Goal: Task Accomplishment & Management: Complete application form

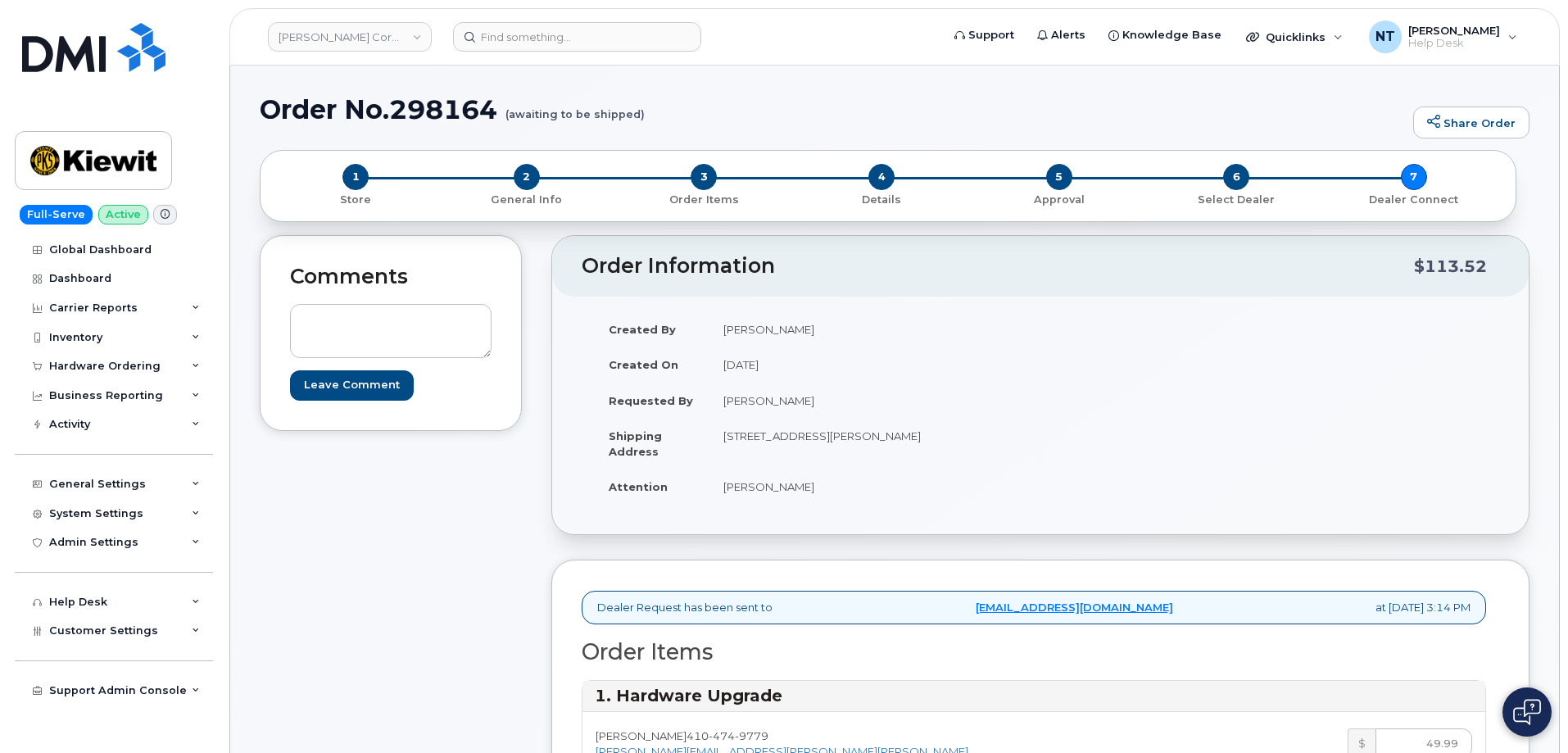
select select "FedEx"
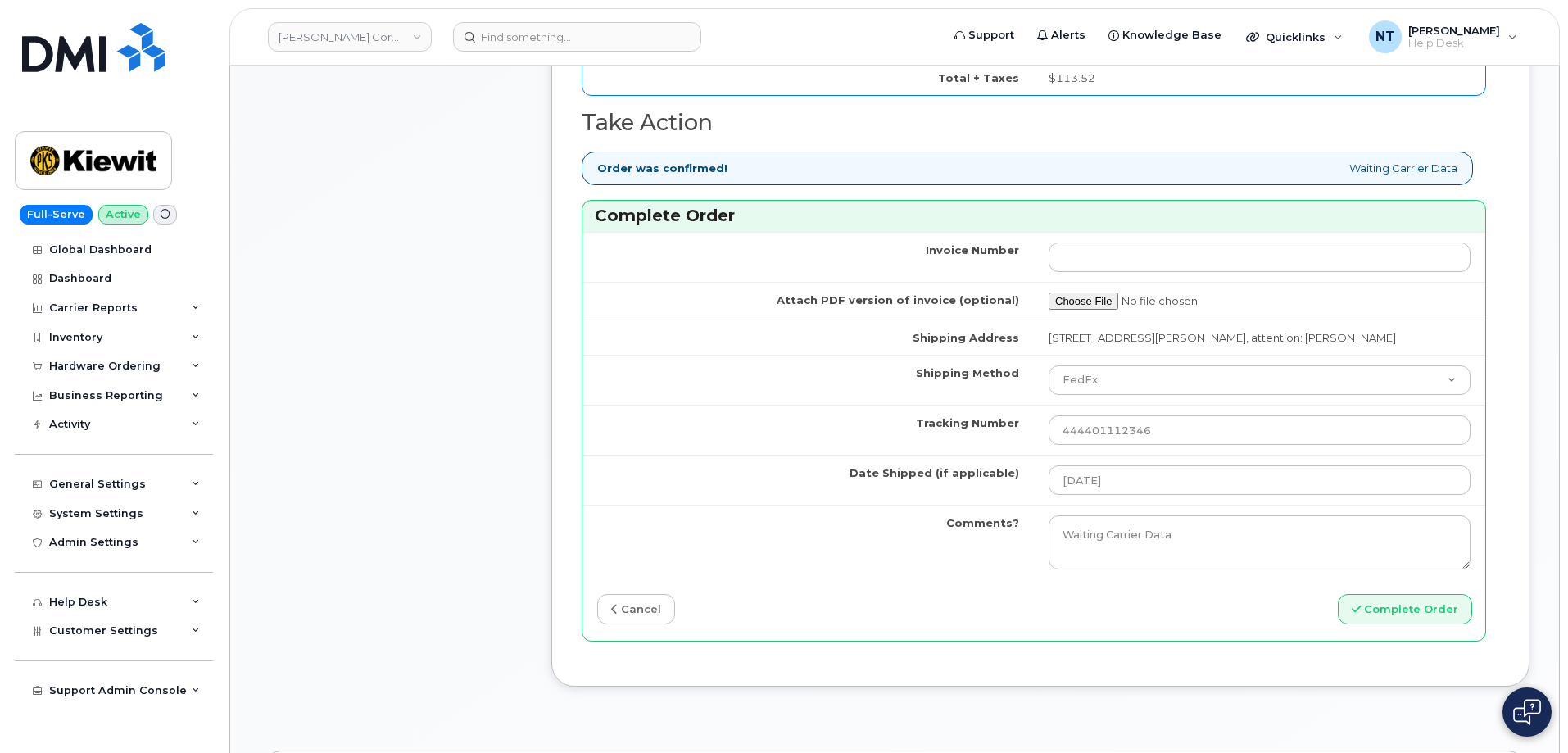
scroll to position [1393, 0]
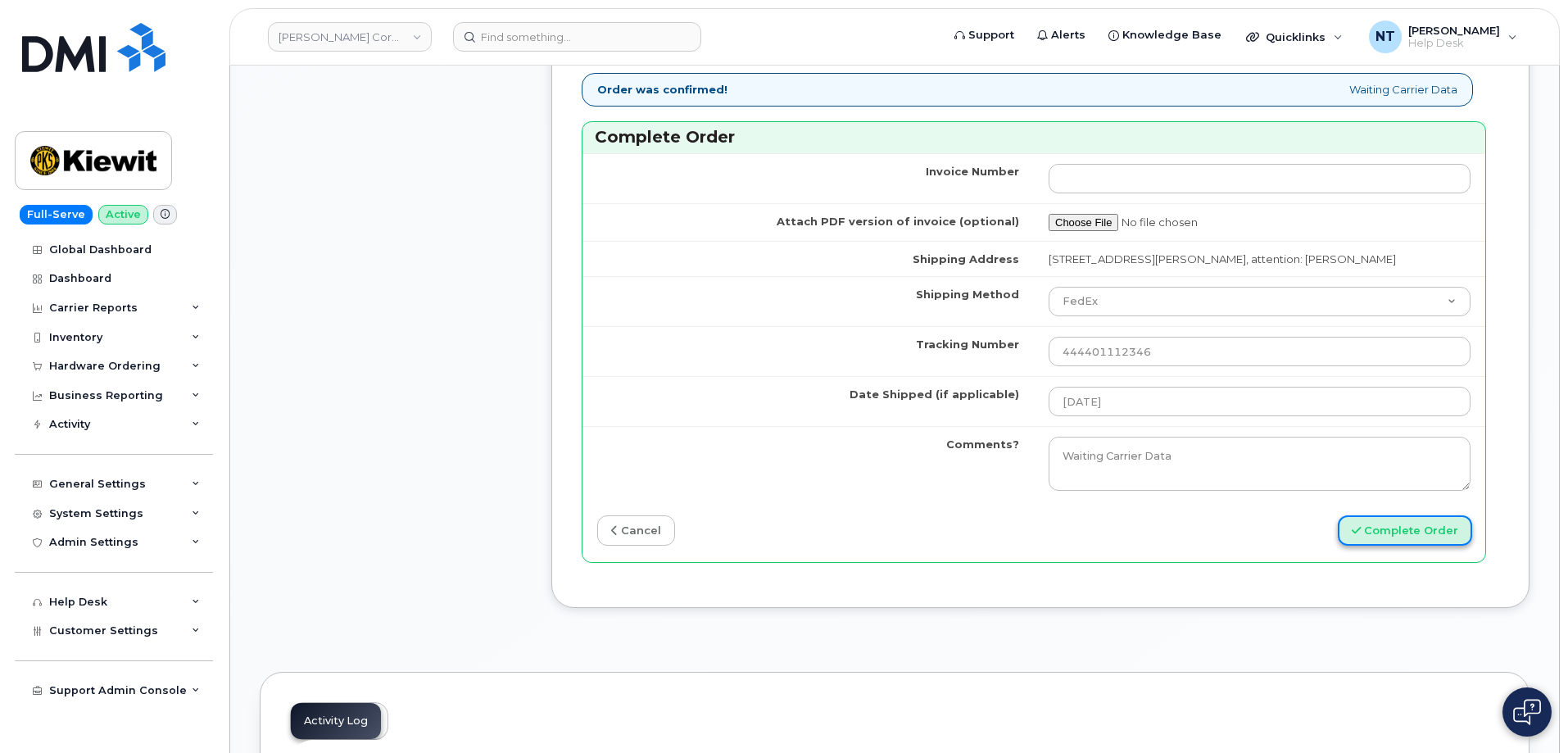
click at [1436, 535] on button "Complete Order" at bounding box center [1405, 530] width 134 height 31
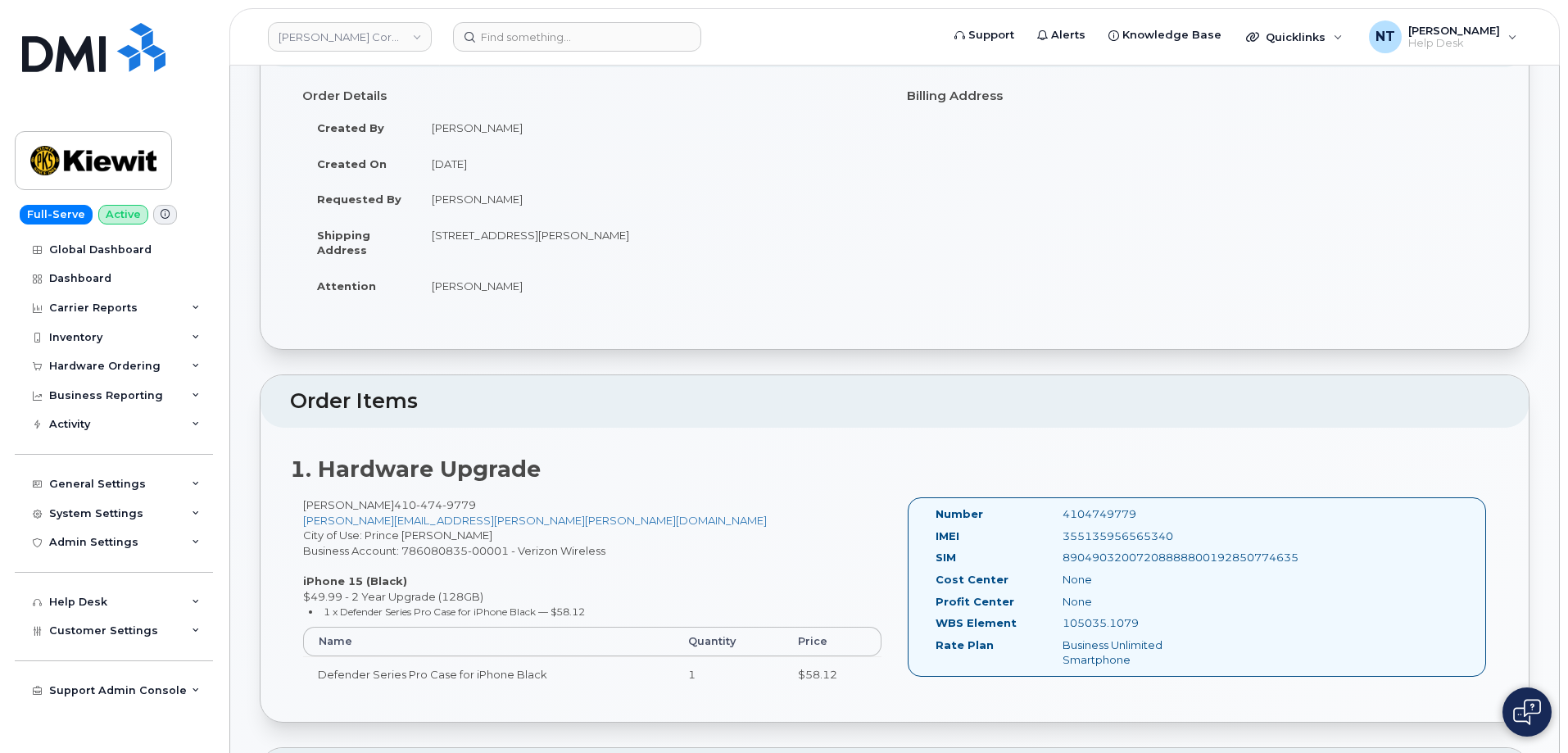
scroll to position [82, 0]
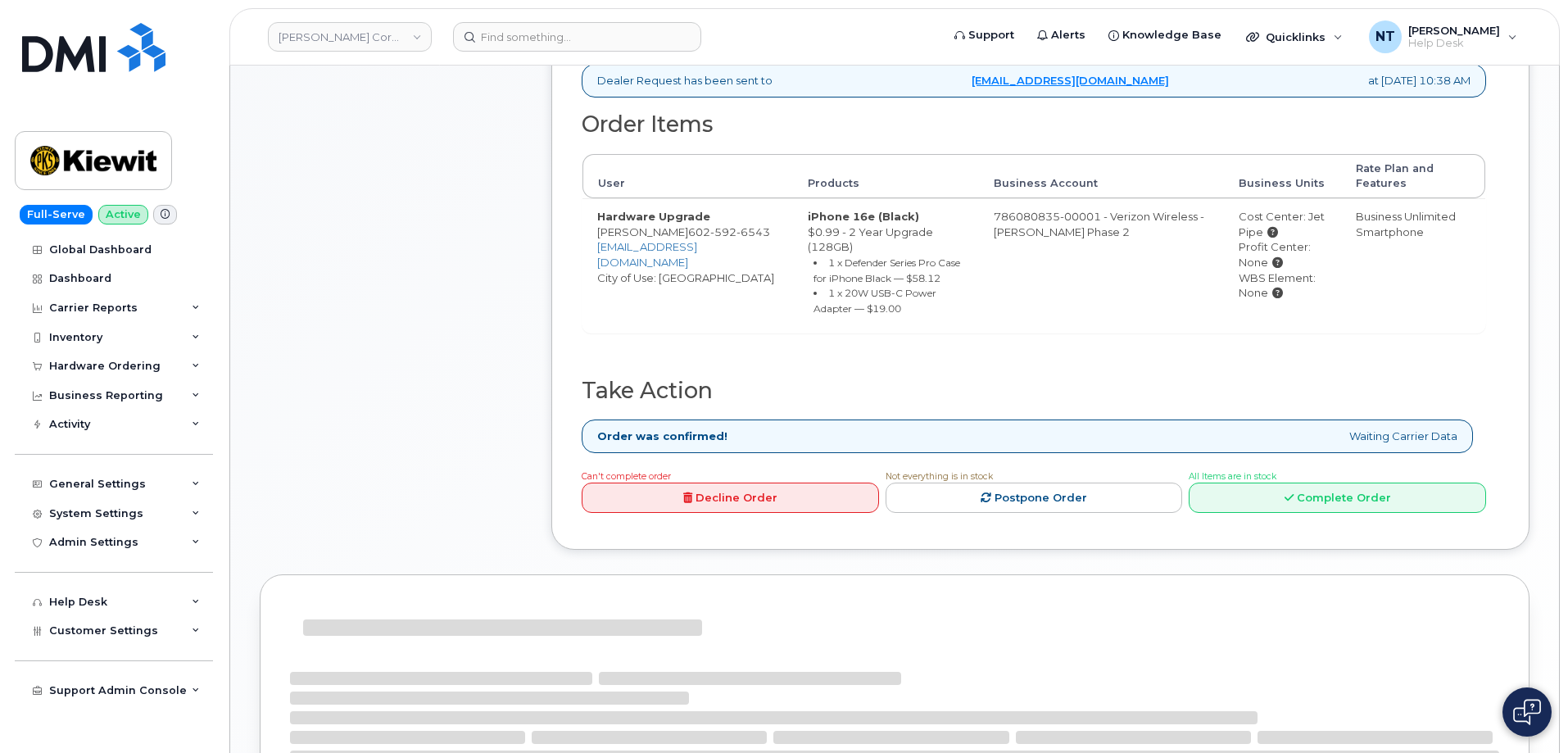
scroll to position [492, 0]
click at [1335, 482] on link "Complete Order" at bounding box center [1337, 496] width 297 height 31
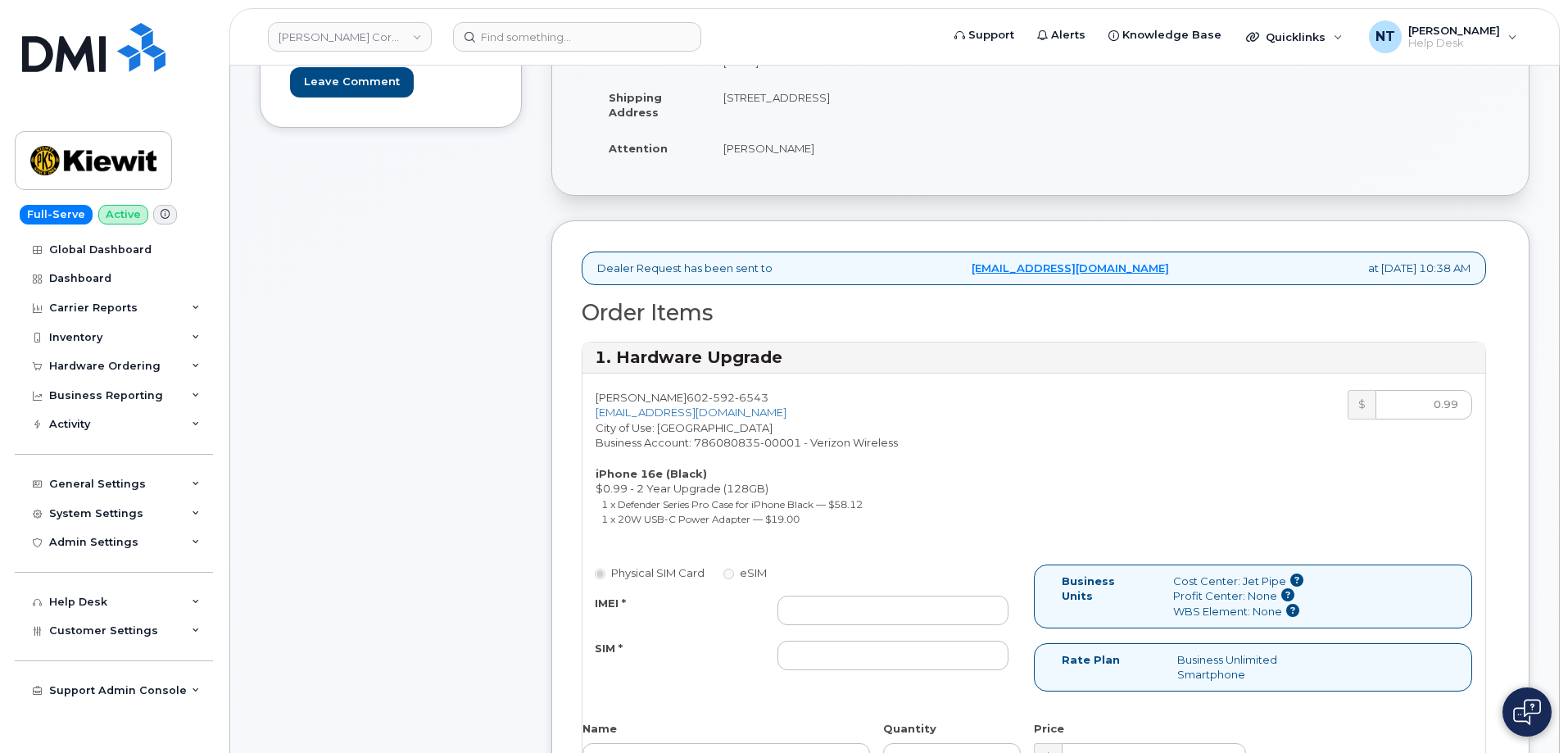
scroll to position [328, 0]
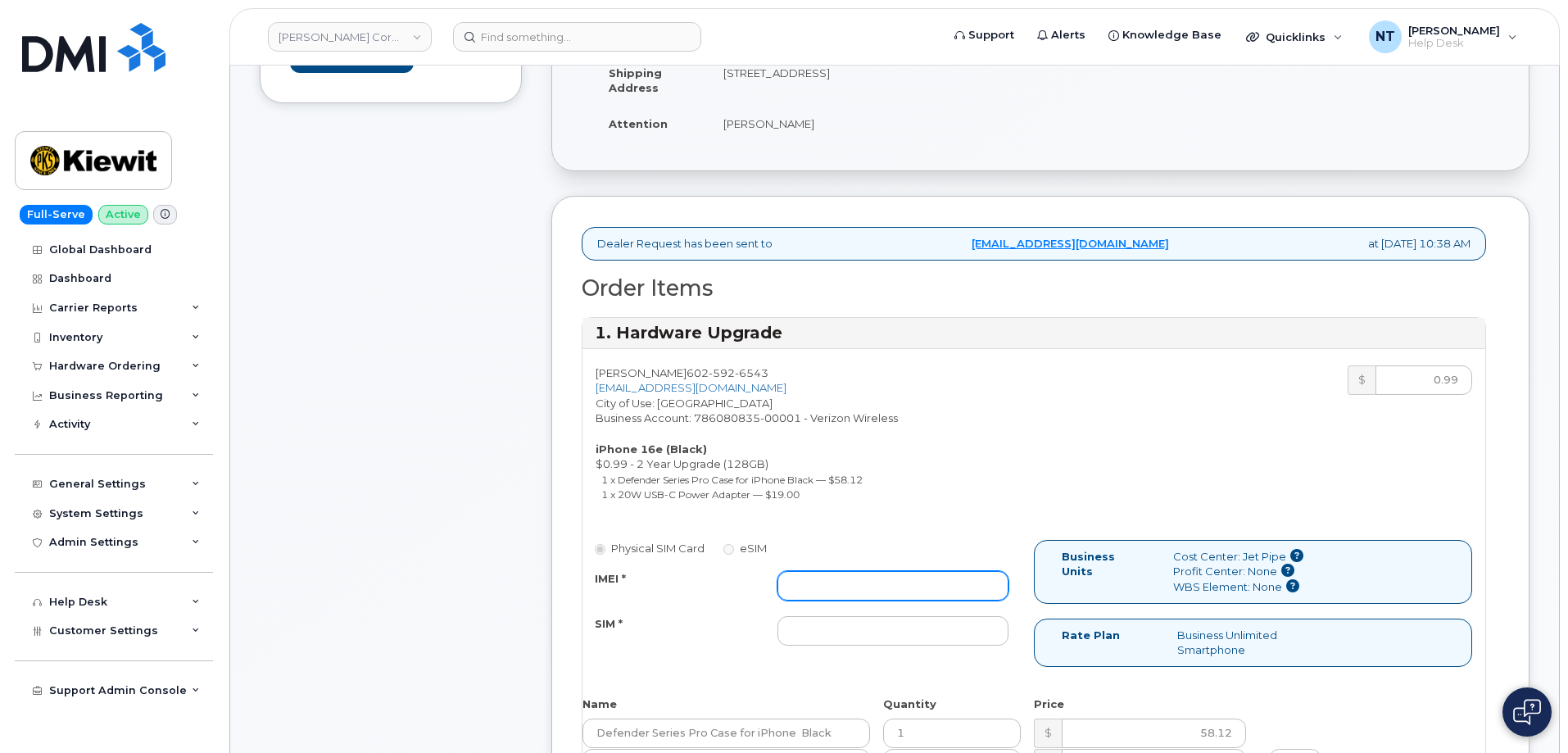
drag, startPoint x: 860, startPoint y: 570, endPoint x: 861, endPoint y: 583, distance: 13.0
click at [860, 572] on div "Physical SIM Card eSIM IMEI * SIM *" at bounding box center [808, 600] width 451 height 122
click at [861, 583] on input "IMEI *" at bounding box center [893, 586] width 231 height 30
paste input "350304977505009"
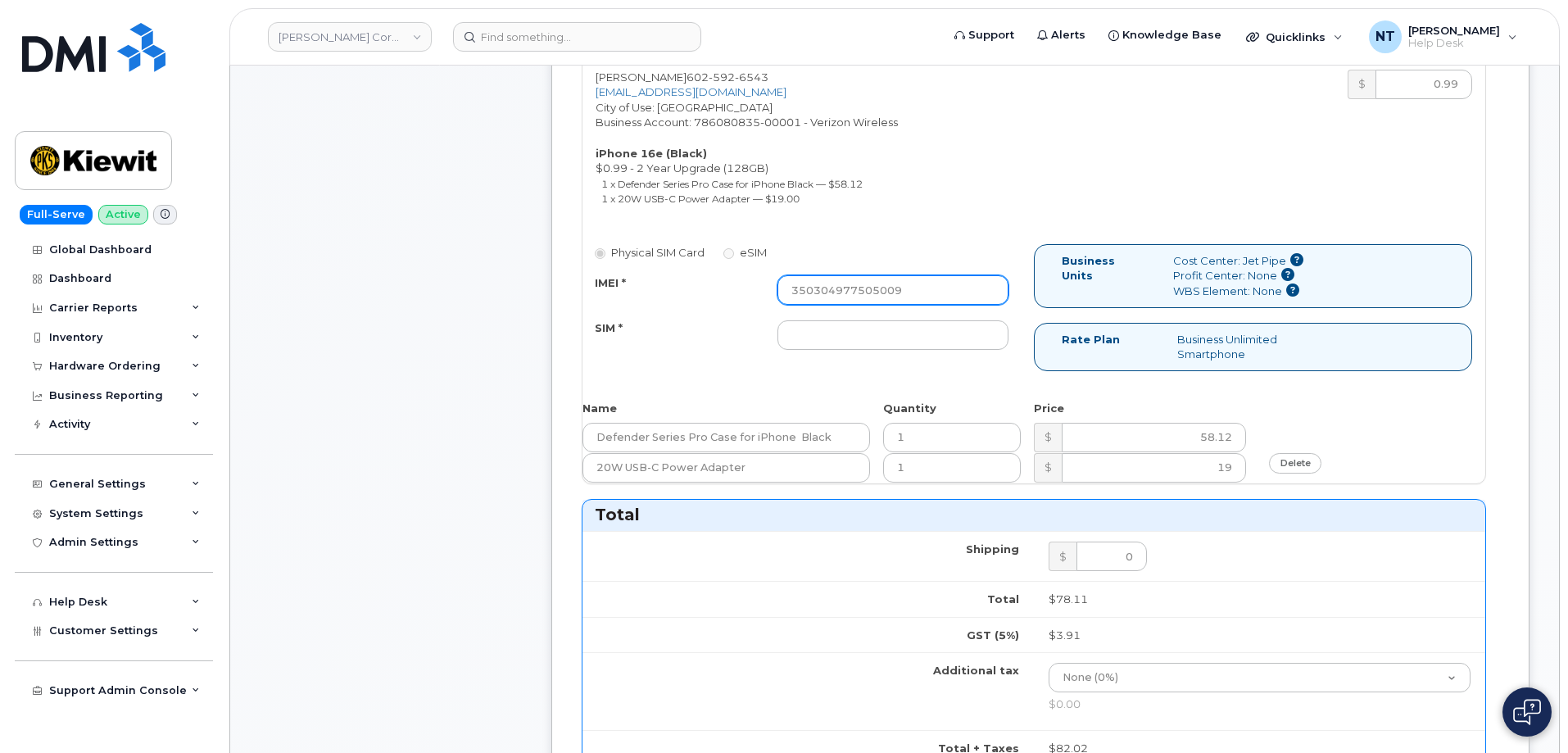
scroll to position [655, 0]
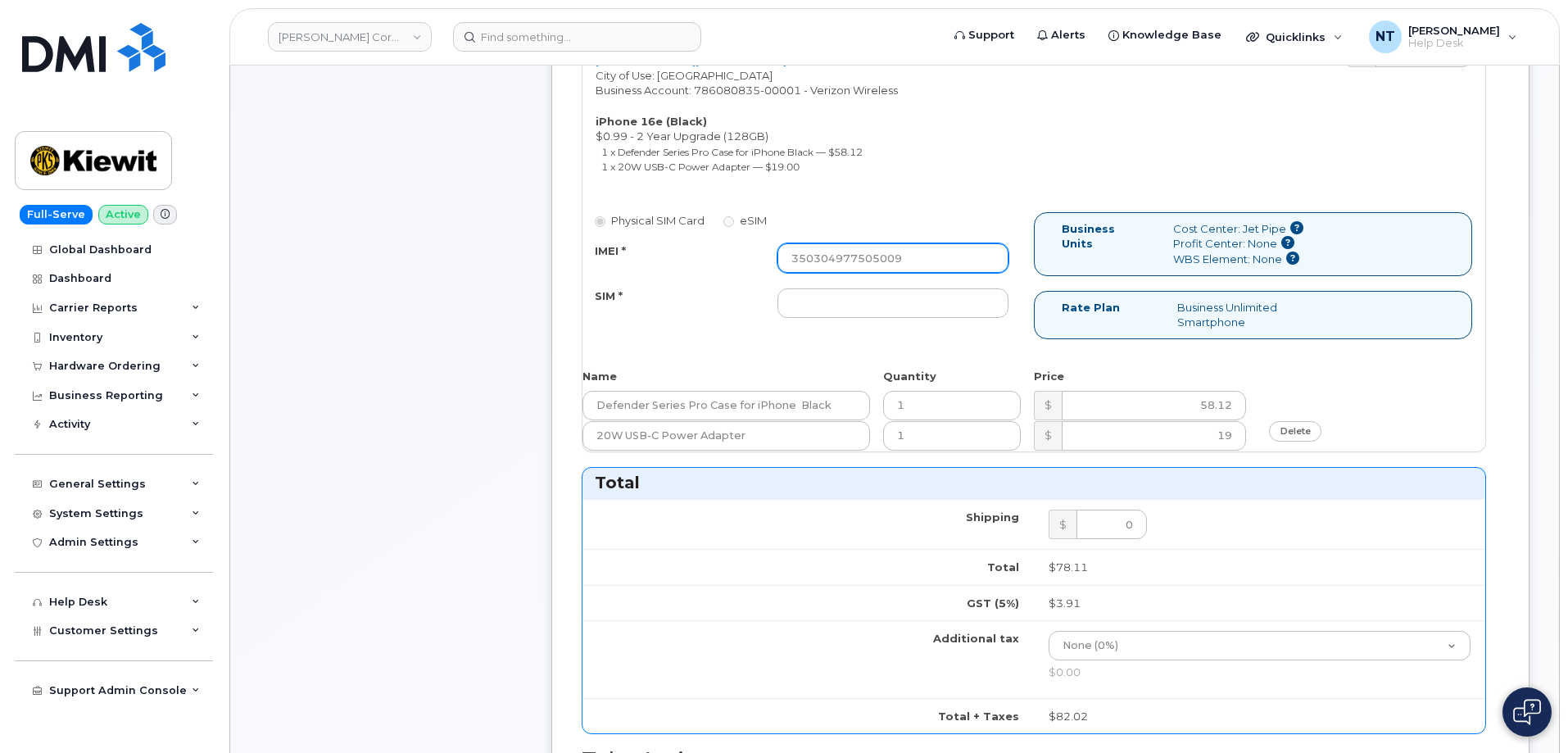
type input "350304977505009"
click at [853, 306] on input "SIM *" at bounding box center [893, 303] width 231 height 30
paste input "89043052010008889625002667794318"
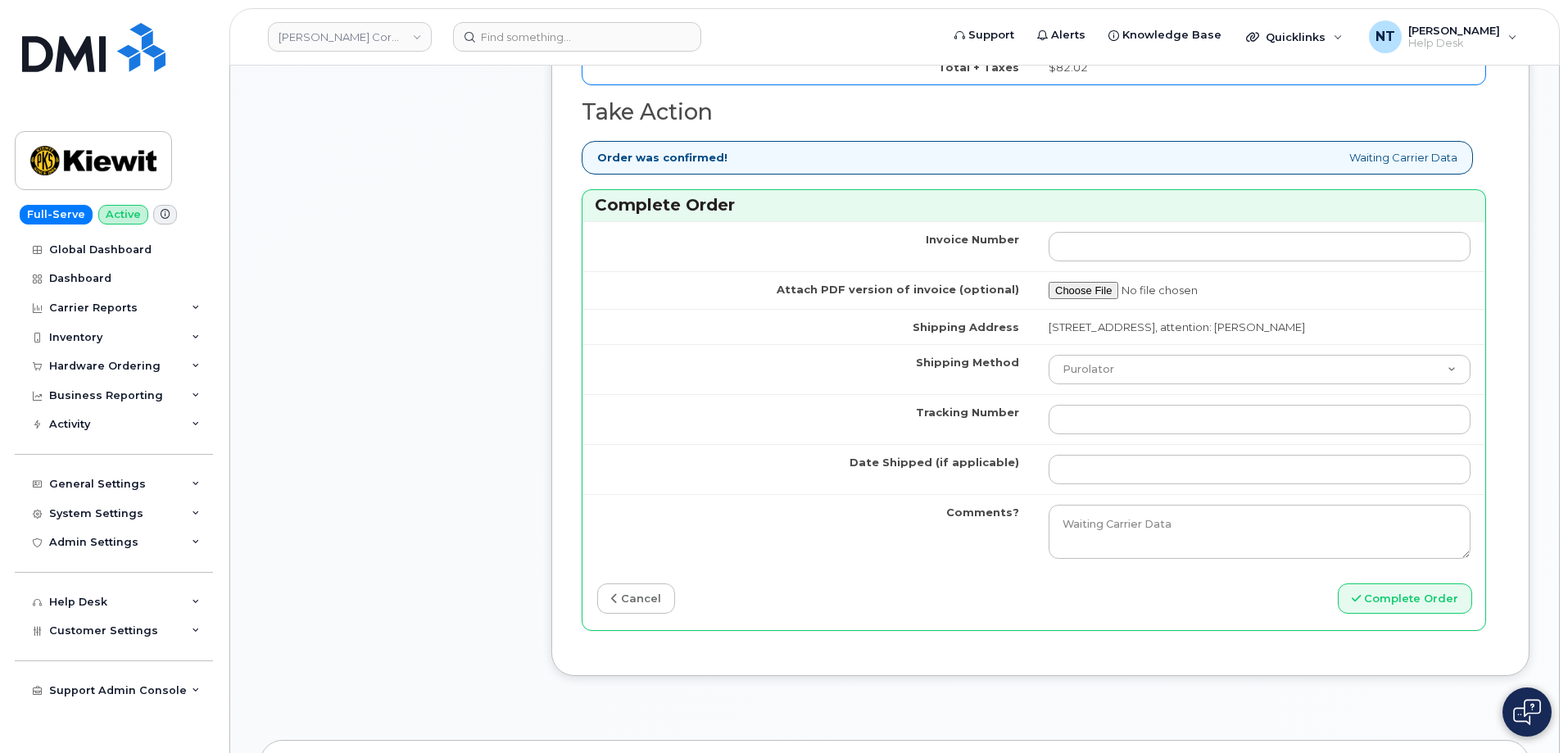
scroll to position [1311, 0]
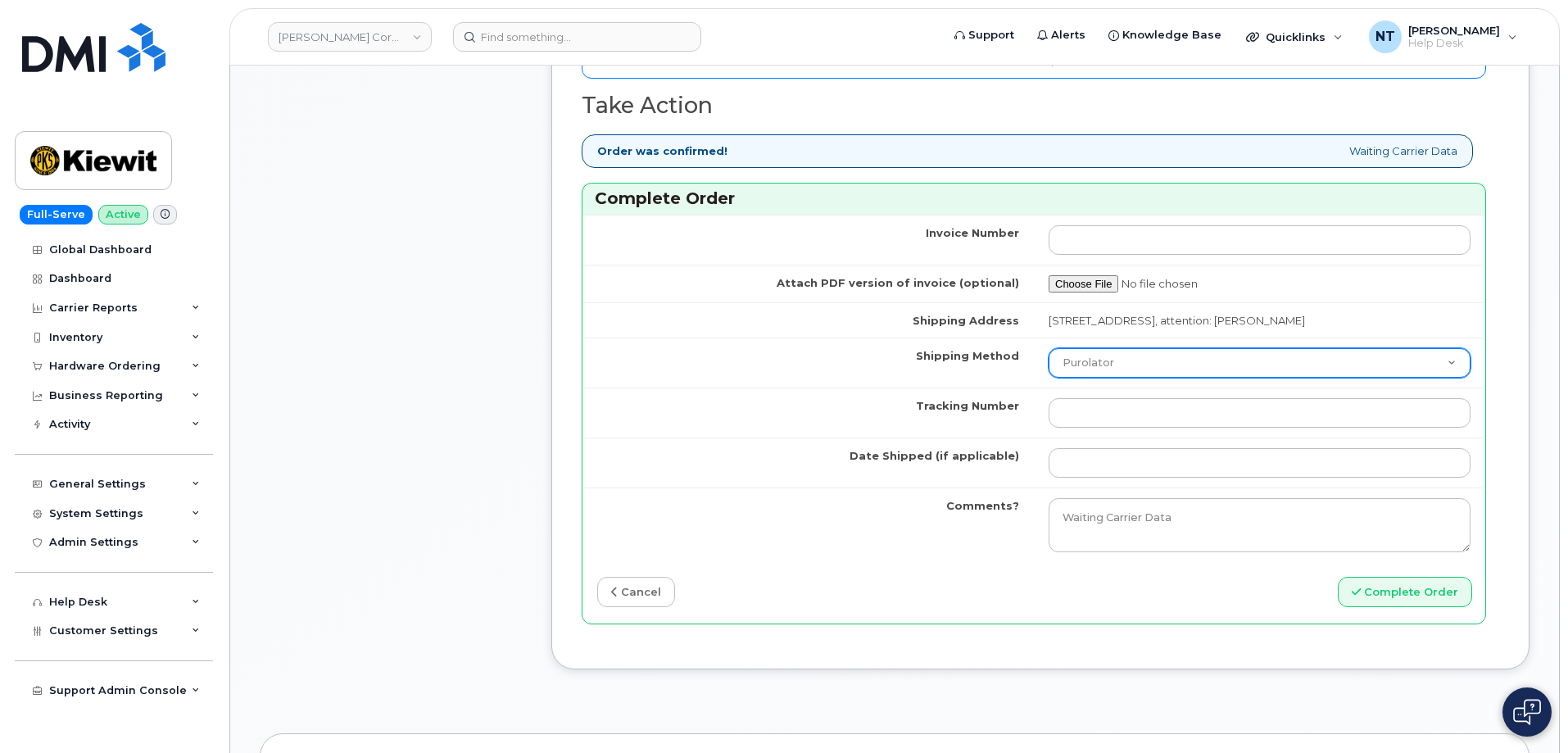
type input "89043052010008889625002667794318"
click at [1122, 377] on select "Purolator UPS FedEx Canada Post Courier Other Drop Off Pick Up" at bounding box center [1259, 363] width 422 height 30
select select "FedEx"
click at [1048, 377] on select "Purolator UPS FedEx Canada Post Courier Other Drop Off Pick Up" at bounding box center [1259, 363] width 422 height 30
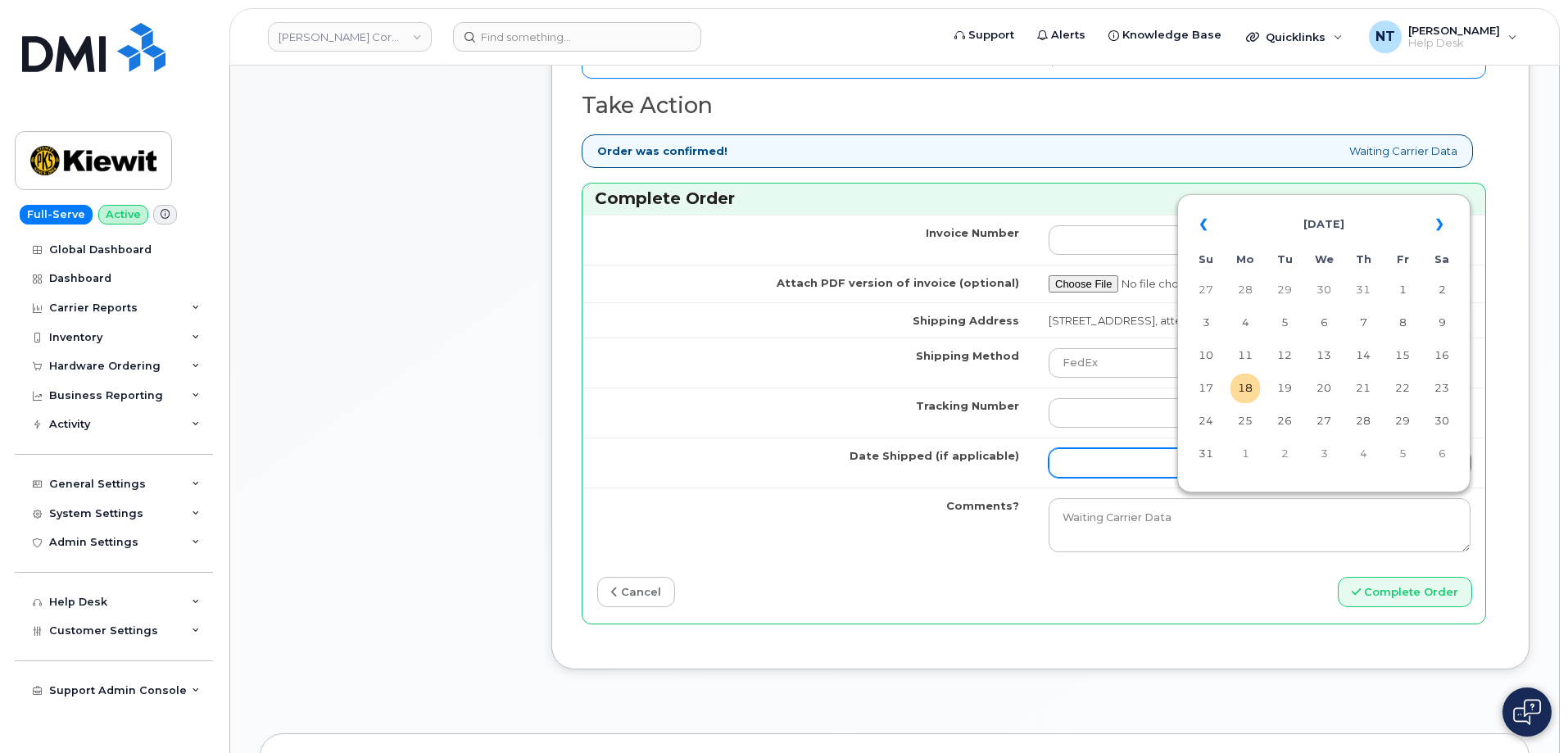
click at [1105, 477] on input "Date Shipped (if applicable)" at bounding box center [1259, 463] width 422 height 30
click at [1240, 391] on td "18" at bounding box center [1245, 388] width 30 height 30
type input "[DATE]"
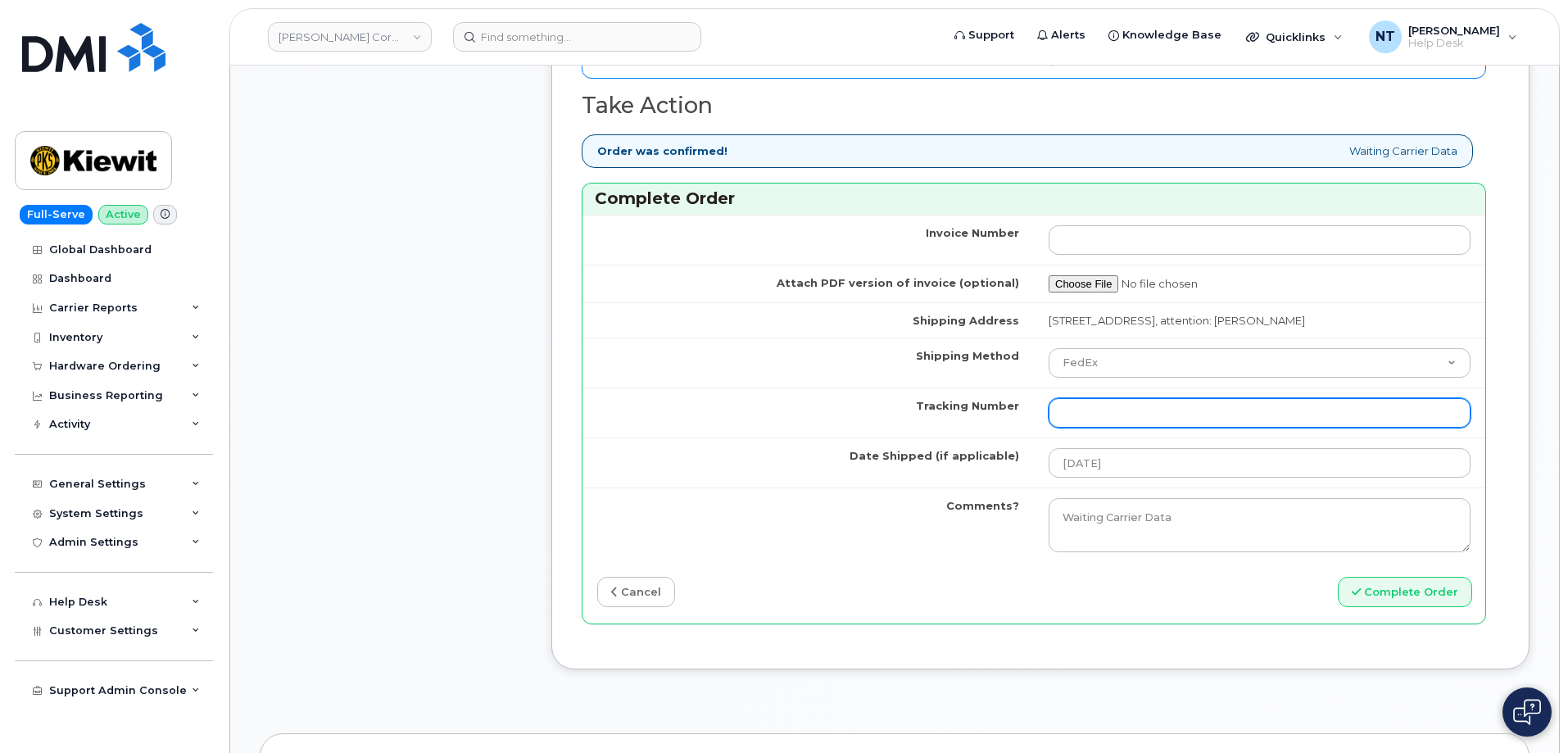
click at [1073, 428] on input "Tracking Number" at bounding box center [1259, 413] width 422 height 30
paste input "444401112368"
type input "444401112368"
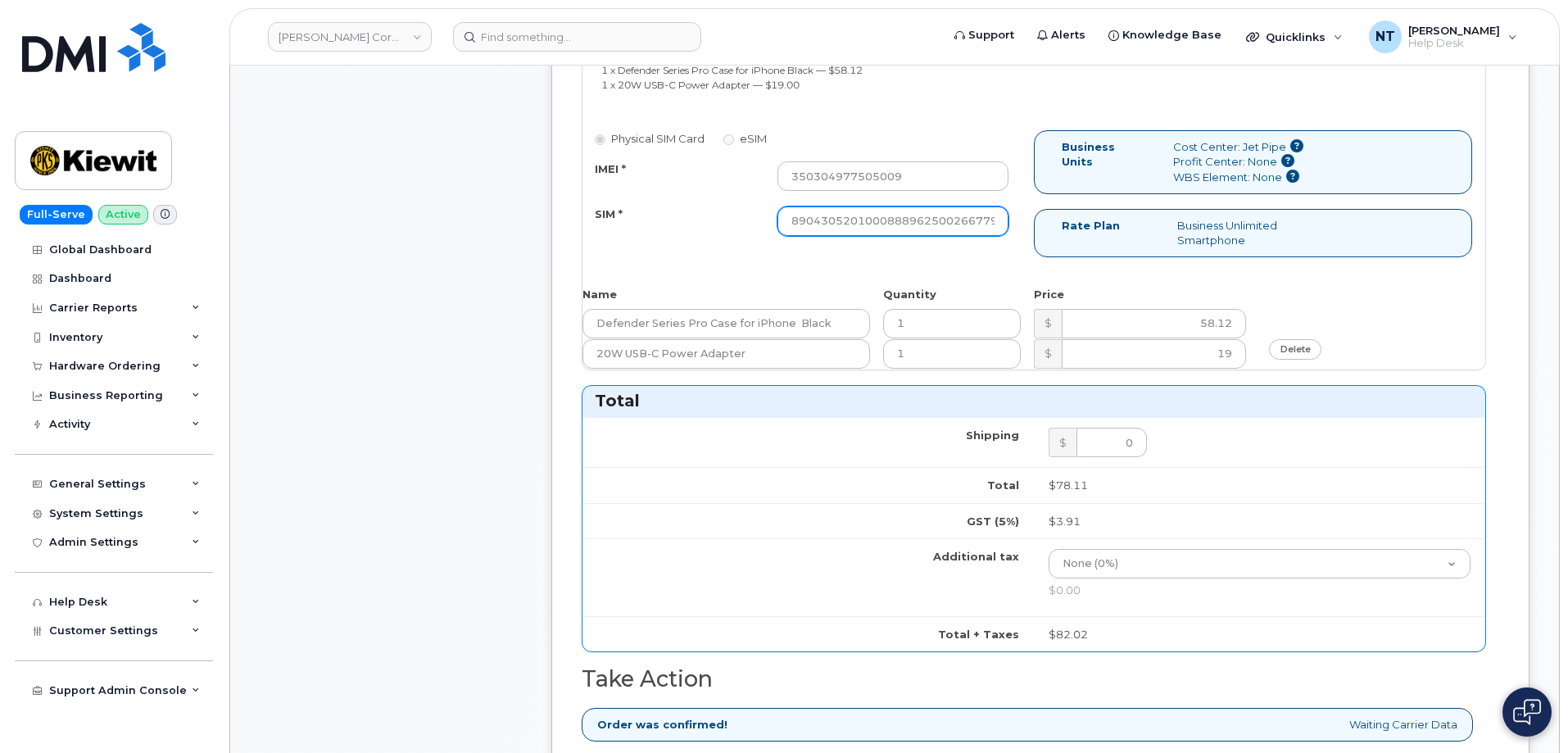
scroll to position [0, 32]
drag, startPoint x: 956, startPoint y: 221, endPoint x: 1053, endPoint y: 235, distance: 98.0
click at [1053, 235] on div "Physical SIM Card eSIM IMEI * 350304977505009 SIM * 890430520100088896250026677…" at bounding box center [1033, 200] width 903 height 141
click at [772, 256] on div "Physical SIM Card eSIM IMEI * 350304977505009 SIM * 890430520100088896250026677…" at bounding box center [1033, 200] width 903 height 141
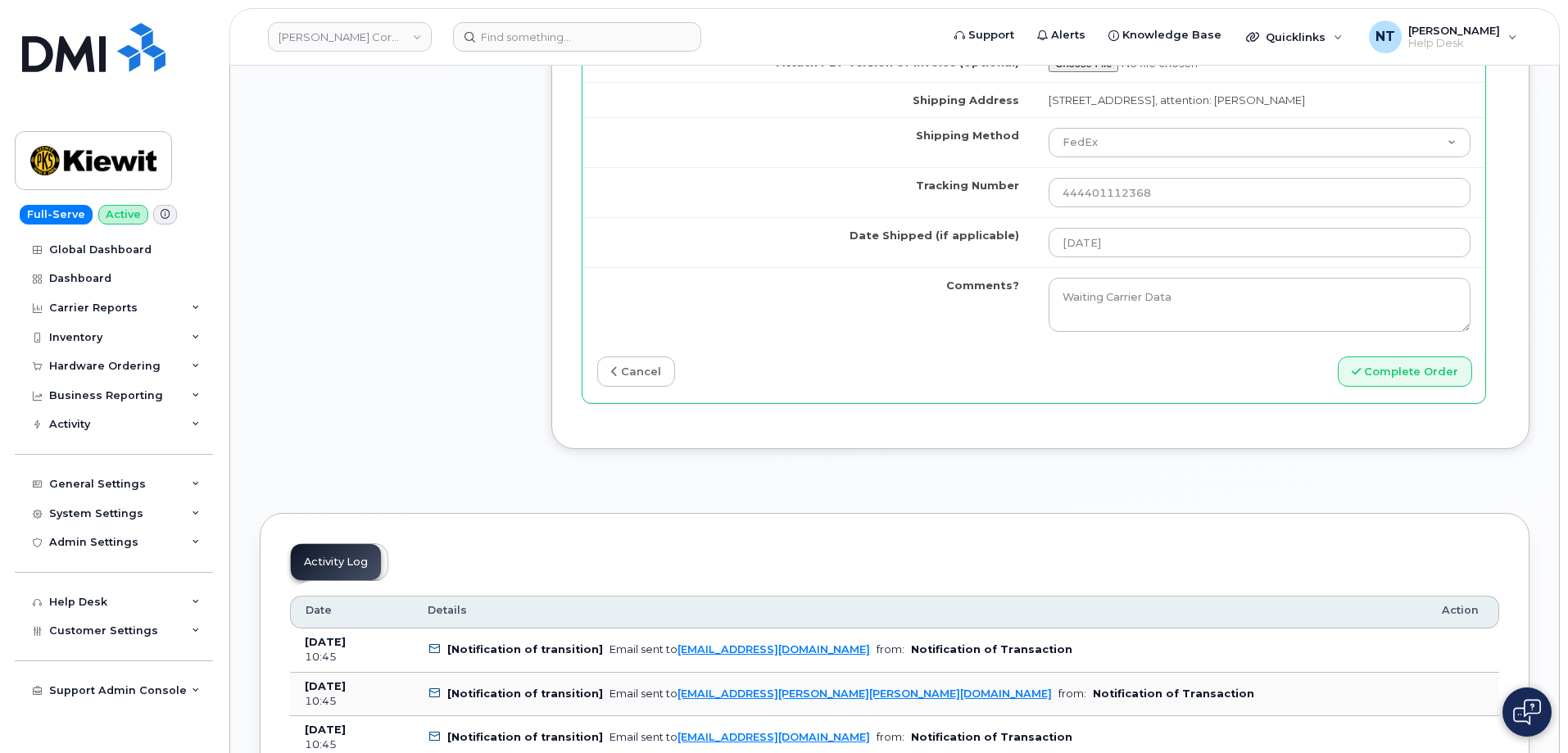
scroll to position [1556, 0]
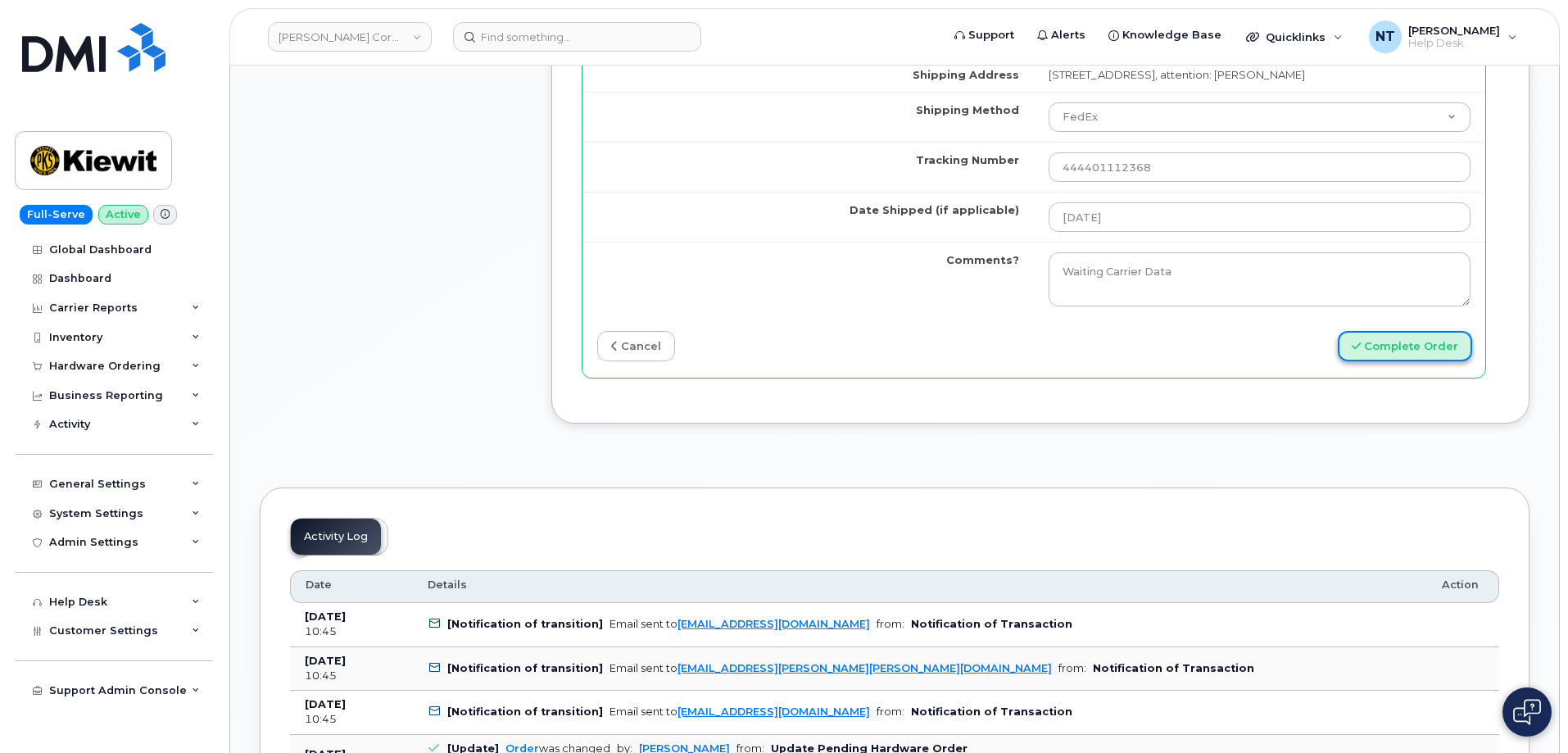
click at [1410, 362] on button "Complete Order" at bounding box center [1405, 346] width 134 height 31
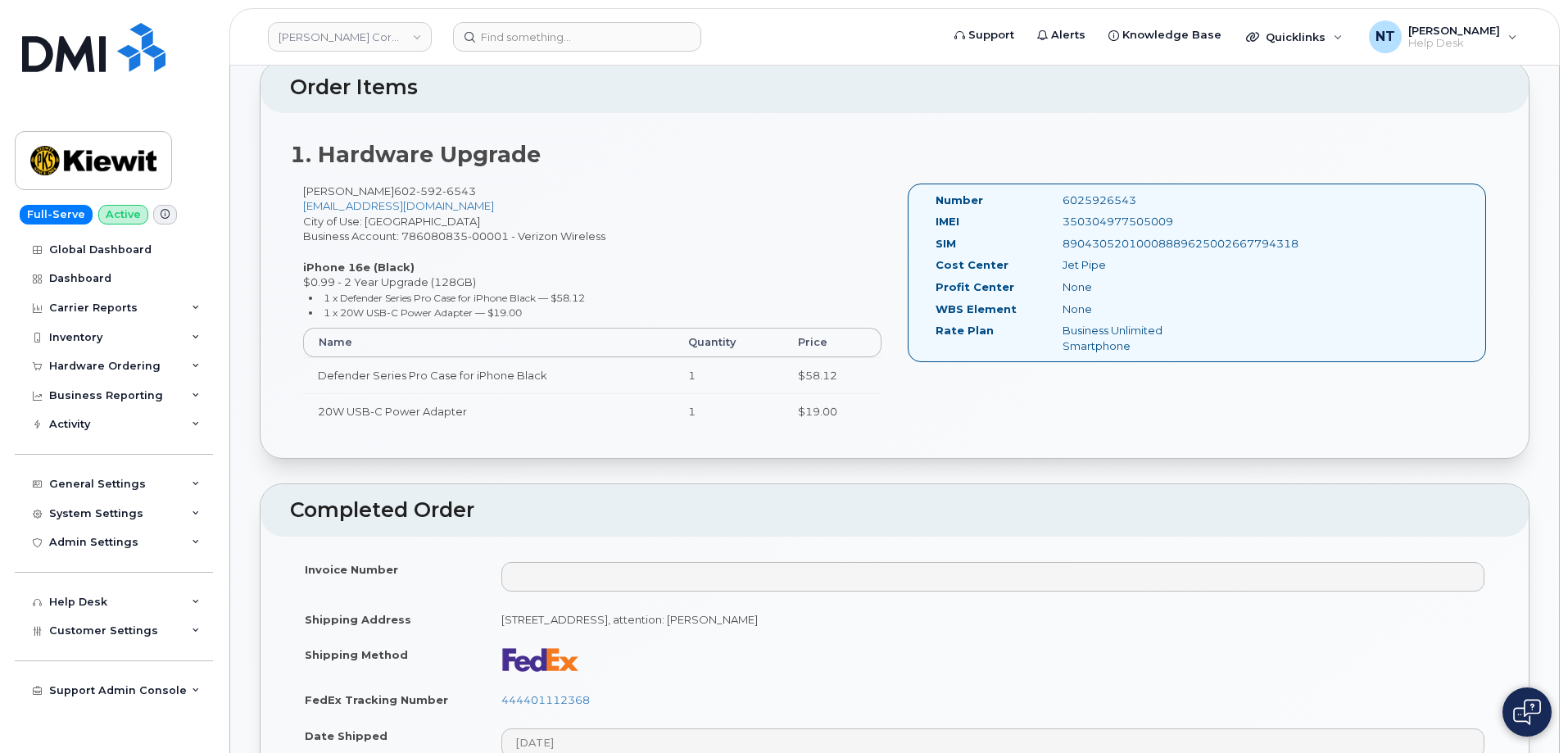
scroll to position [573, 0]
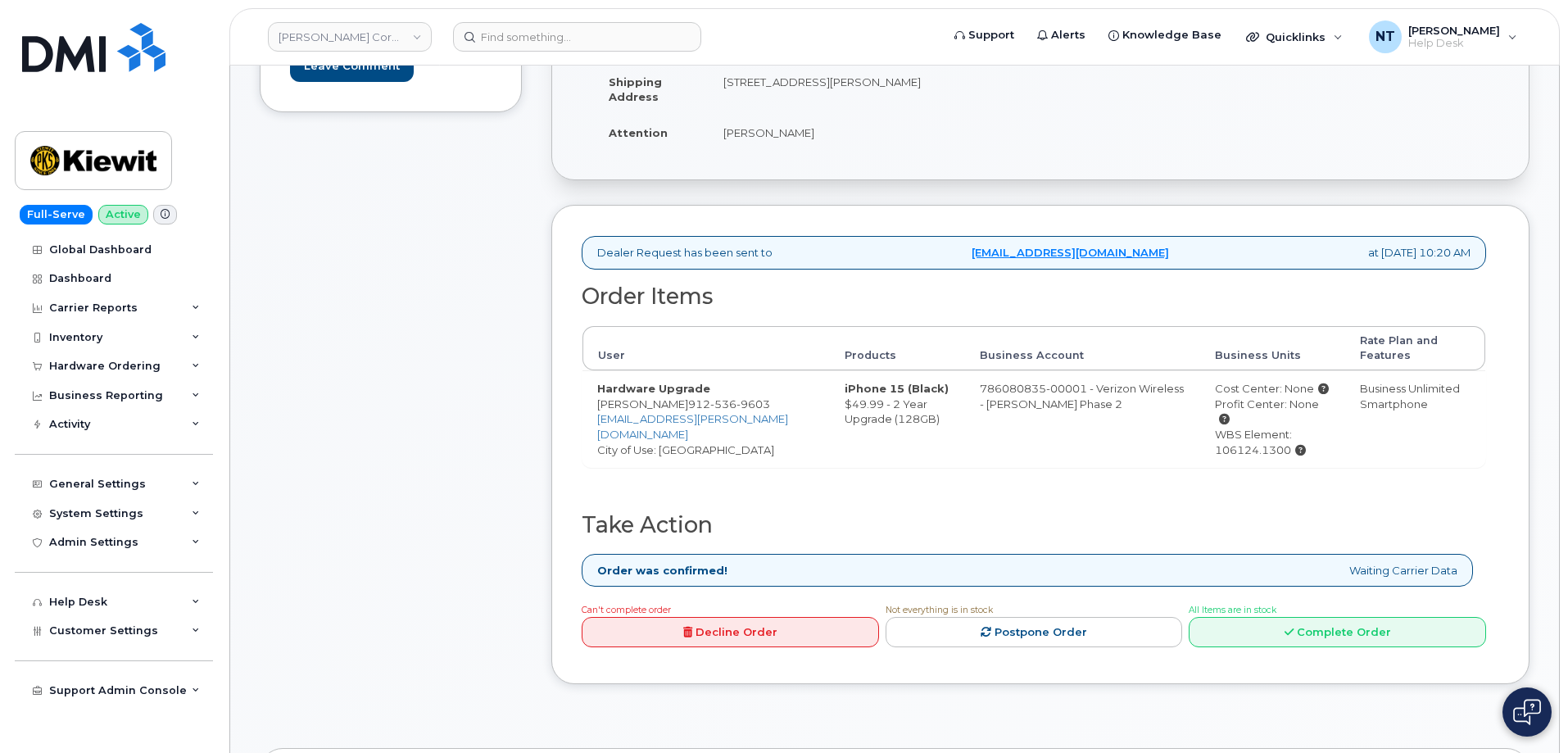
scroll to position [328, 0]
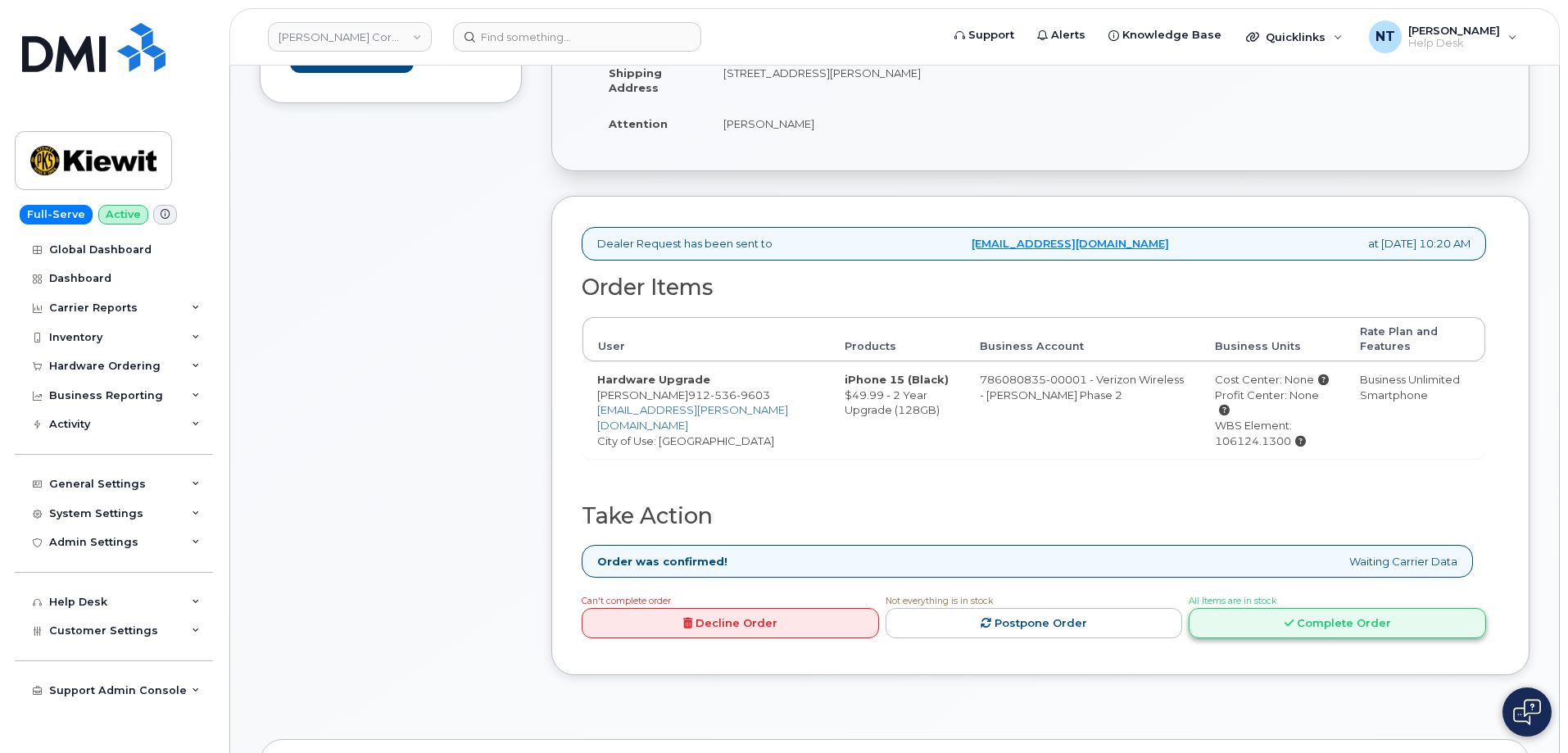
click at [1324, 620] on link "Complete Order" at bounding box center [1337, 623] width 297 height 31
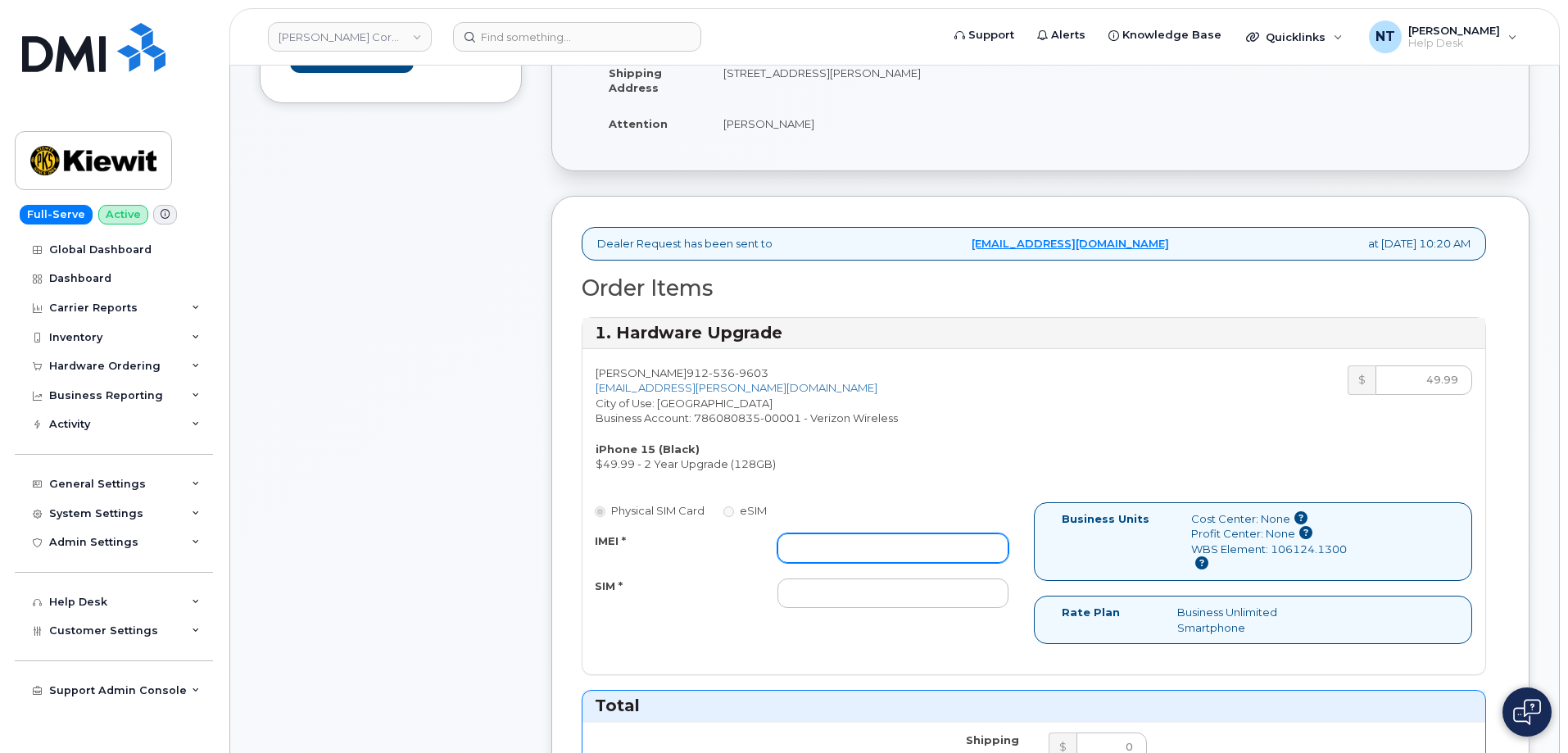
click at [842, 555] on input "IMEI *" at bounding box center [893, 549] width 231 height 30
paste input "355135956751585"
type input "355135956751585"
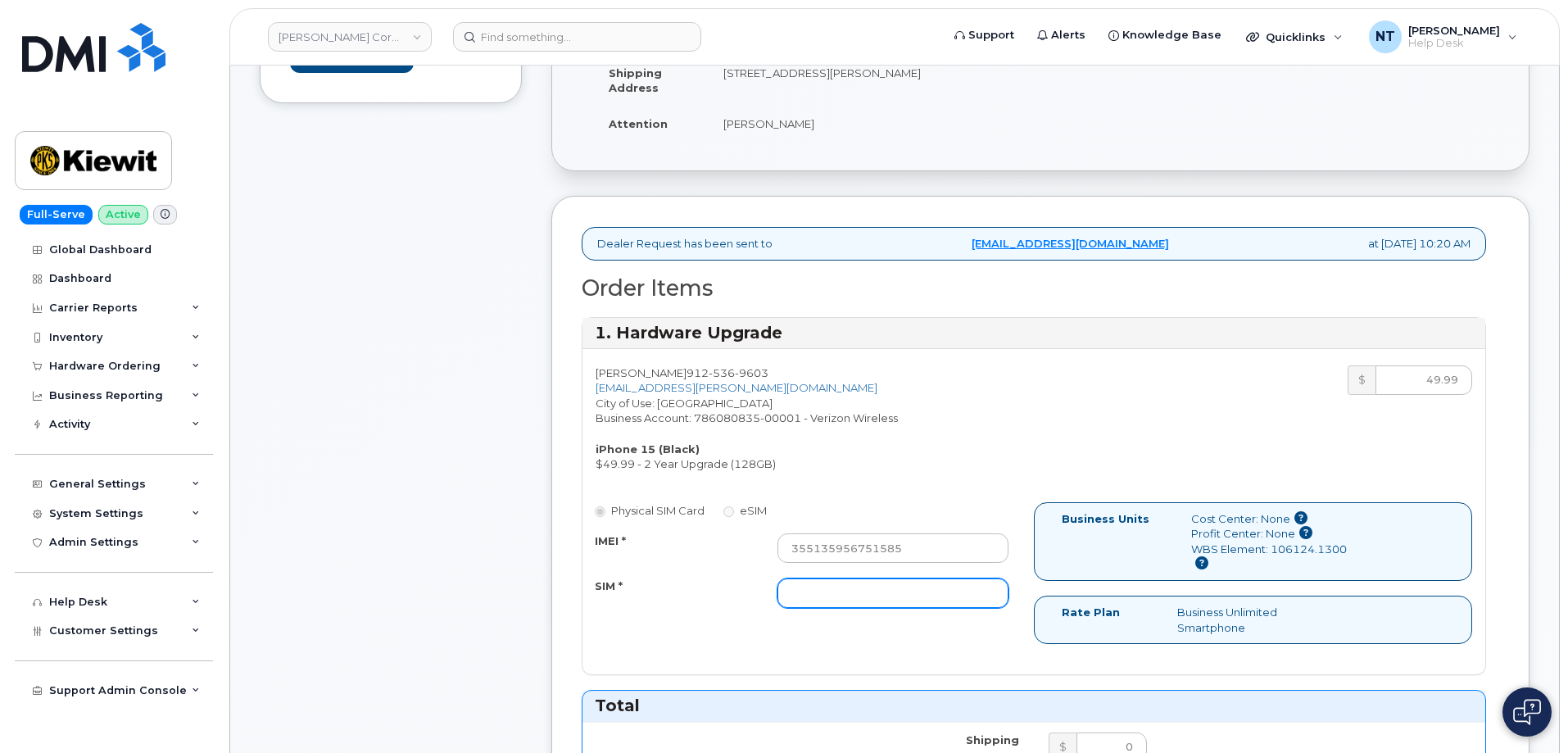
click at [869, 602] on input "SIM *" at bounding box center [893, 593] width 231 height 30
paste input "89049032007208888800208514757846"
type input "89049032007208888800208514757846"
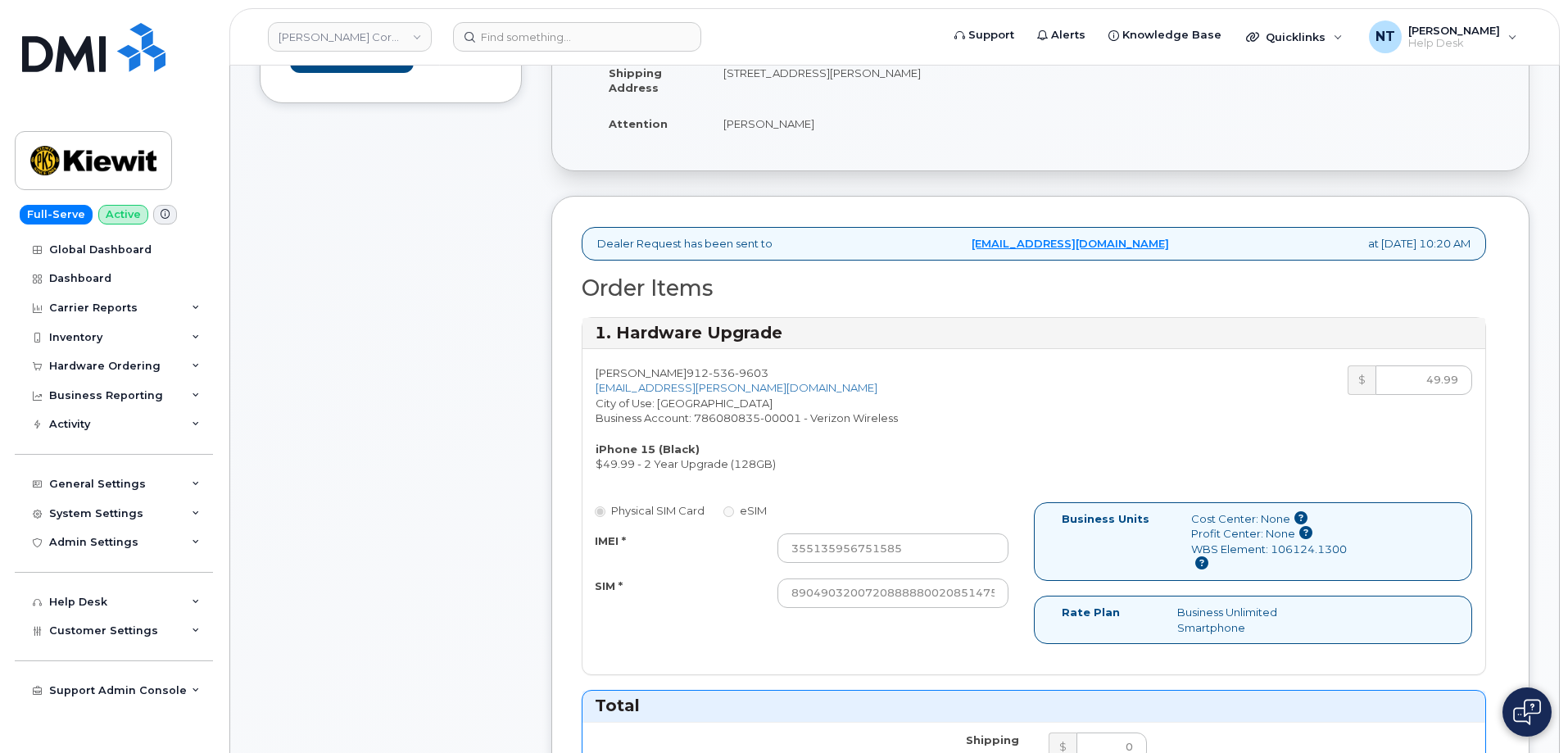
click at [392, 552] on div "Comments Leave Comment" at bounding box center [391, 740] width 262 height 1665
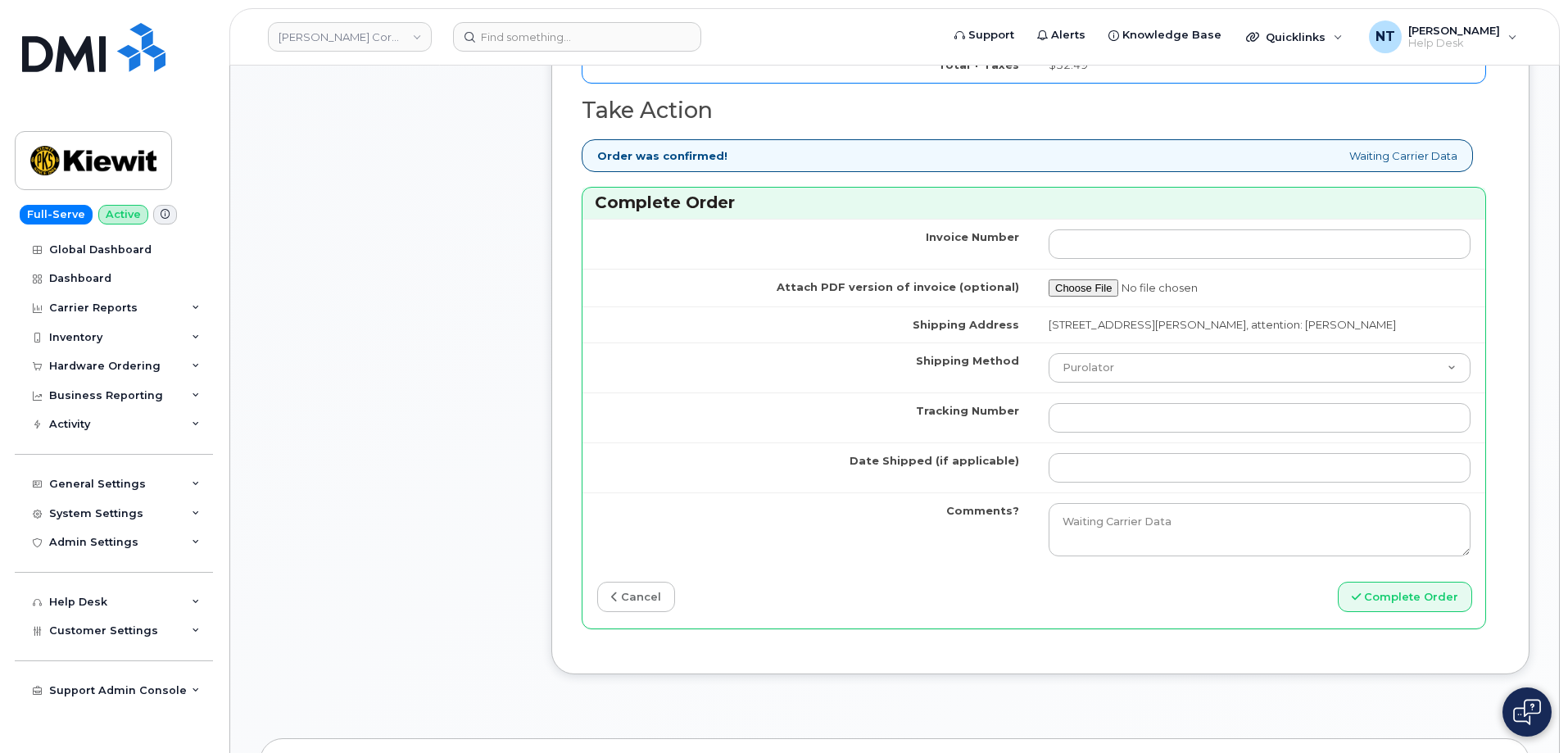
scroll to position [1229, 0]
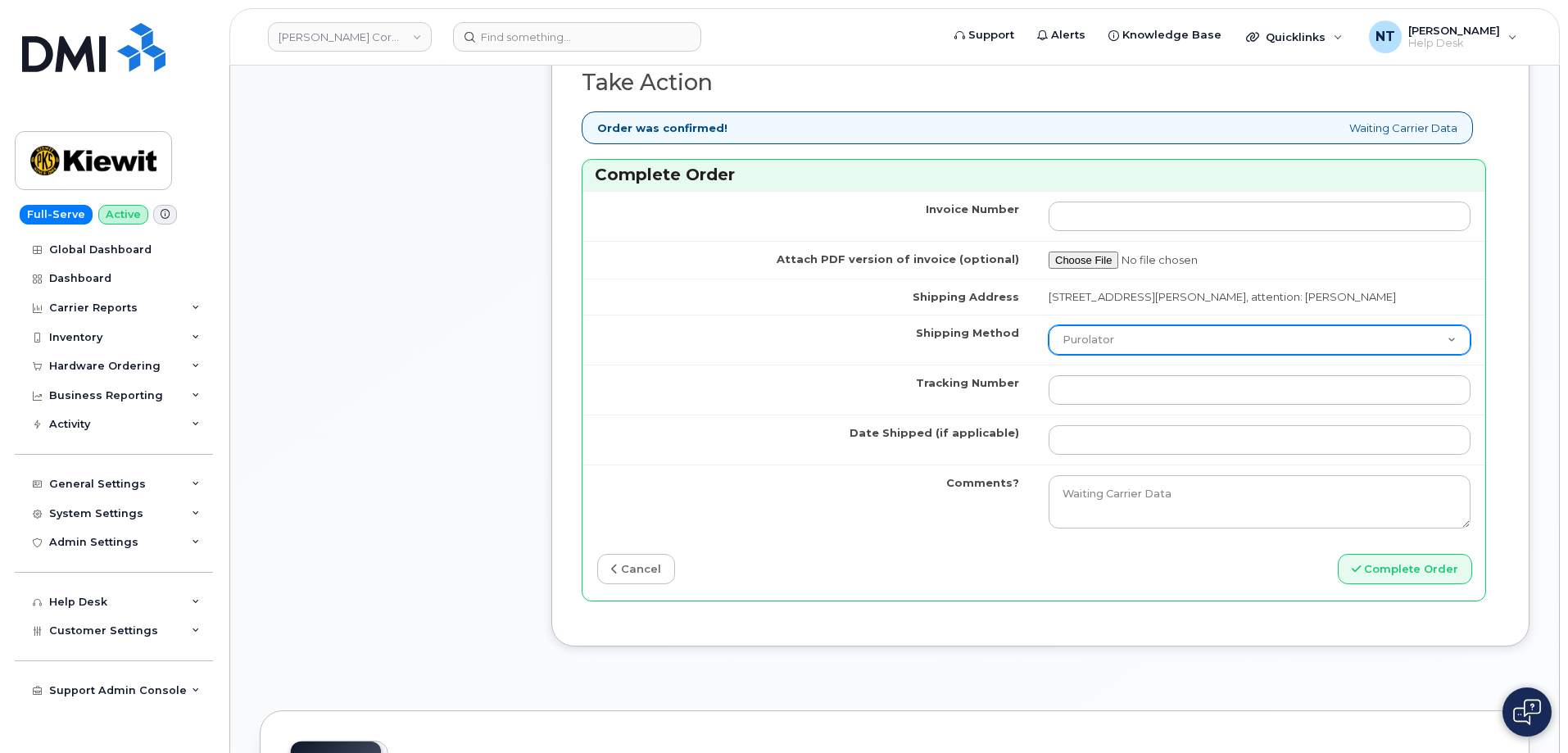
click at [1175, 355] on select "Purolator UPS FedEx Canada Post Courier Other Drop Off Pick Up" at bounding box center [1259, 340] width 422 height 30
select select "FedEx"
click at [1048, 340] on select "Purolator UPS FedEx Canada Post Courier Other Drop Off Pick Up" at bounding box center [1259, 340] width 422 height 30
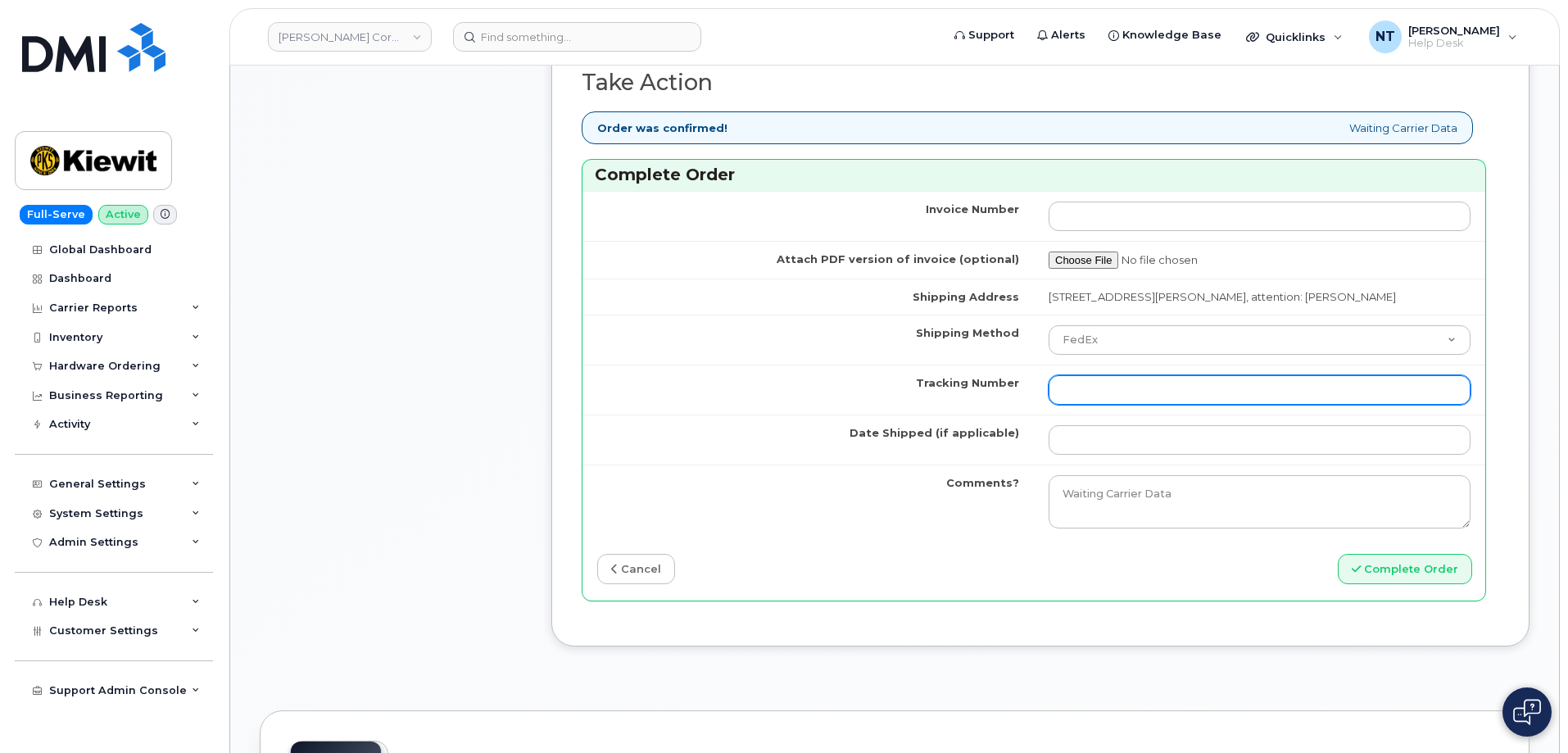
click at [1127, 405] on input "Tracking Number" at bounding box center [1259, 390] width 422 height 30
paste input "444401112380"
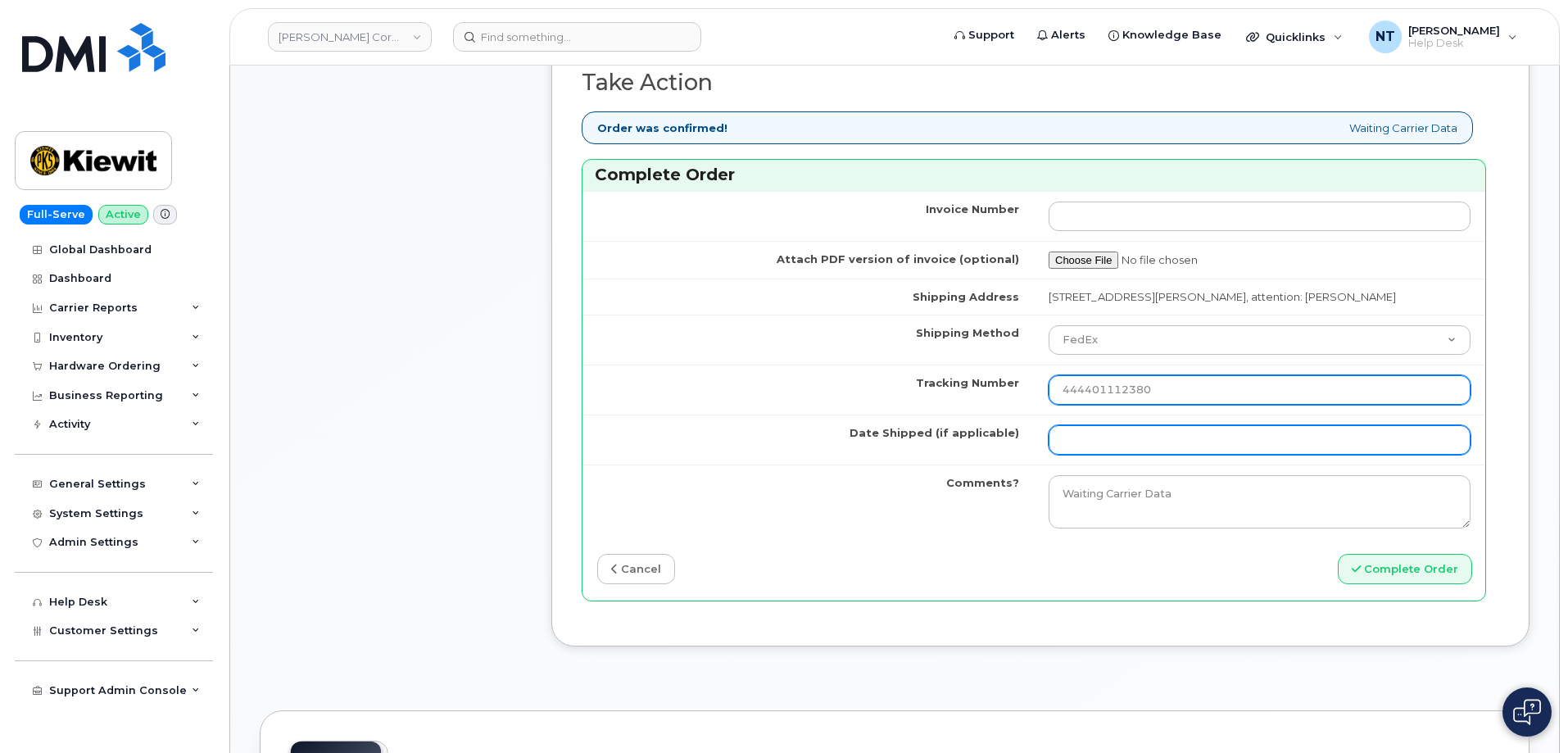
type input "444401112380"
drag, startPoint x: 1091, startPoint y: 458, endPoint x: 1114, endPoint y: 453, distance: 23.5
click at [1091, 454] on input "Date Shipped (if applicable)" at bounding box center [1259, 440] width 422 height 30
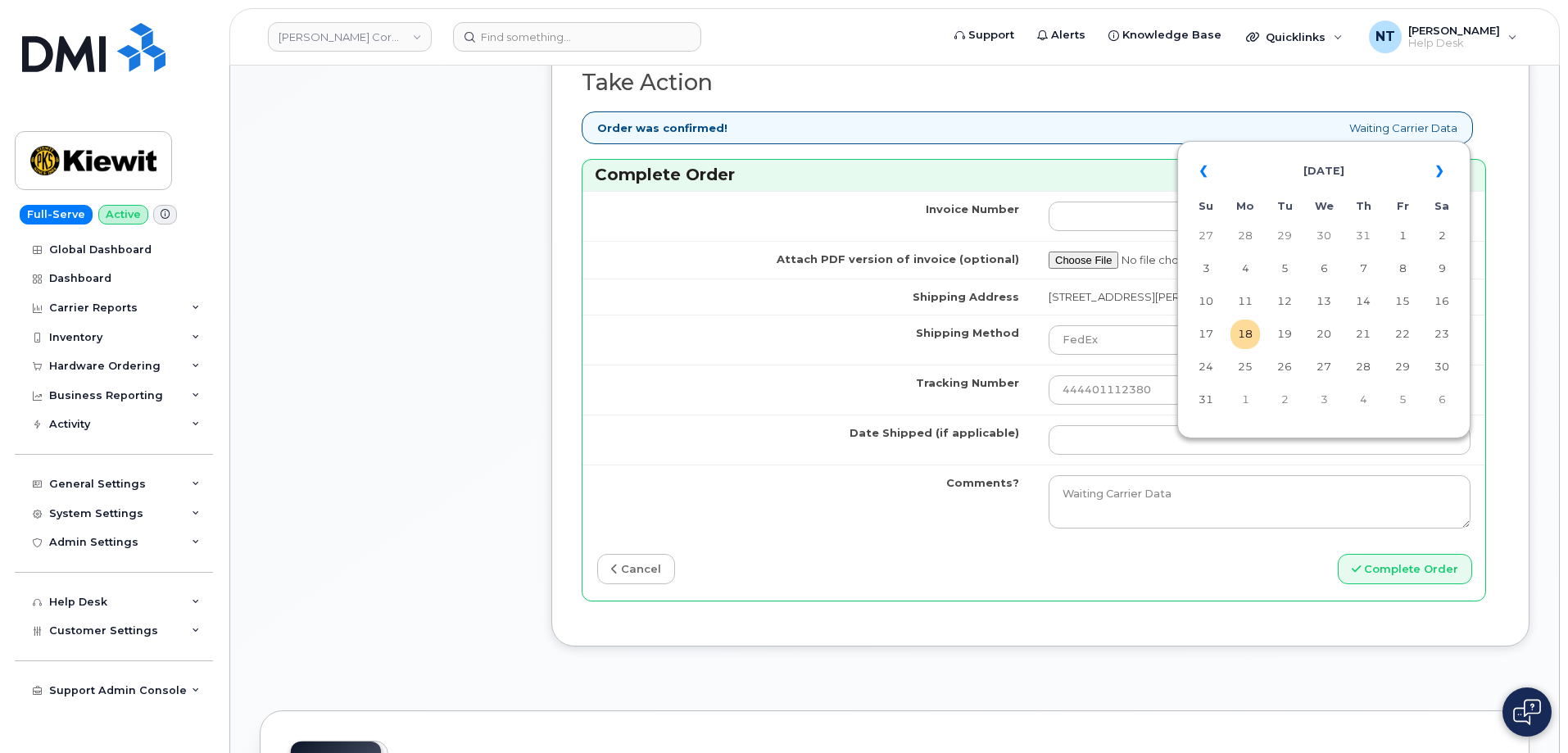
click at [1246, 337] on td "18" at bounding box center [1245, 334] width 30 height 30
type input "[DATE]"
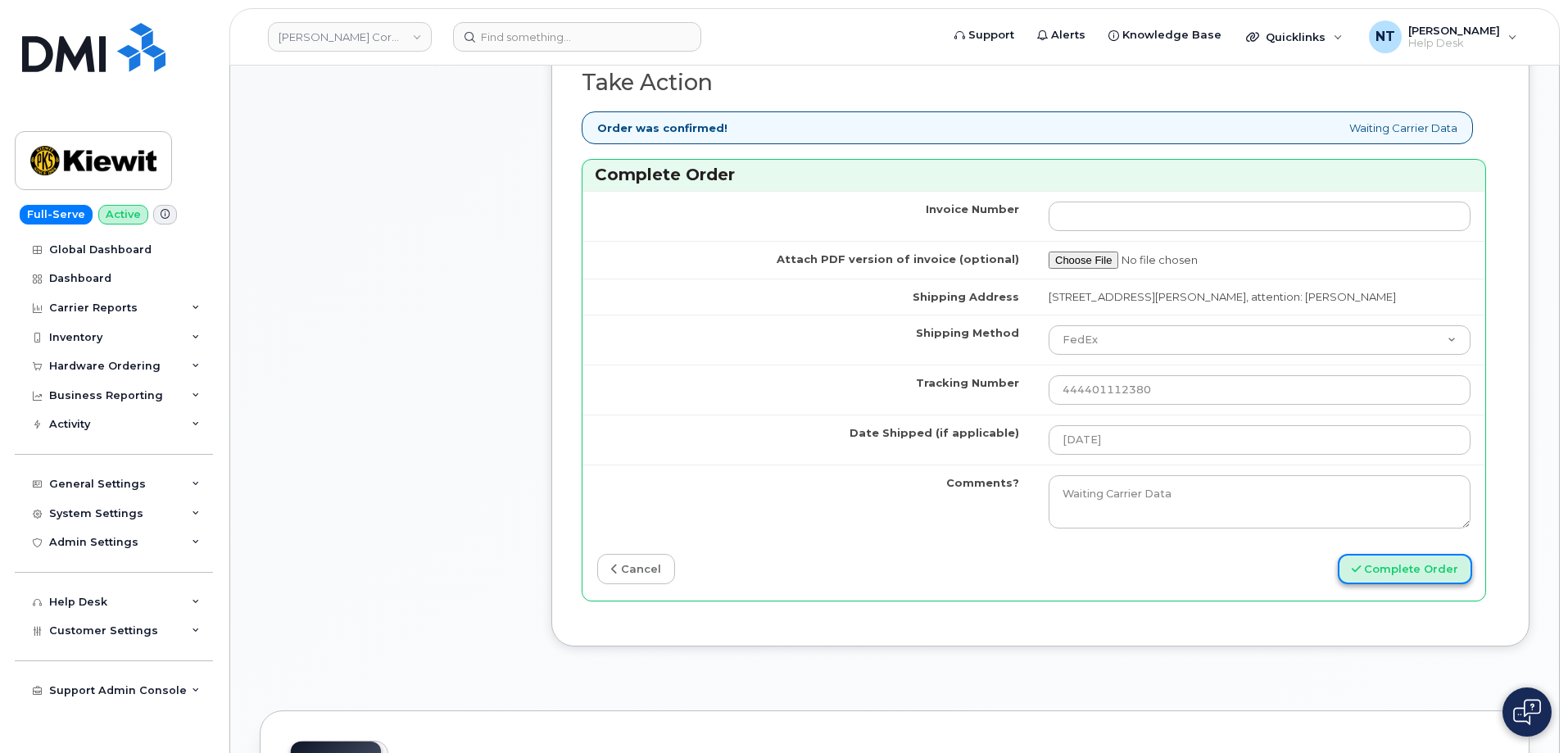
click at [1399, 584] on button "Complete Order" at bounding box center [1405, 568] width 134 height 31
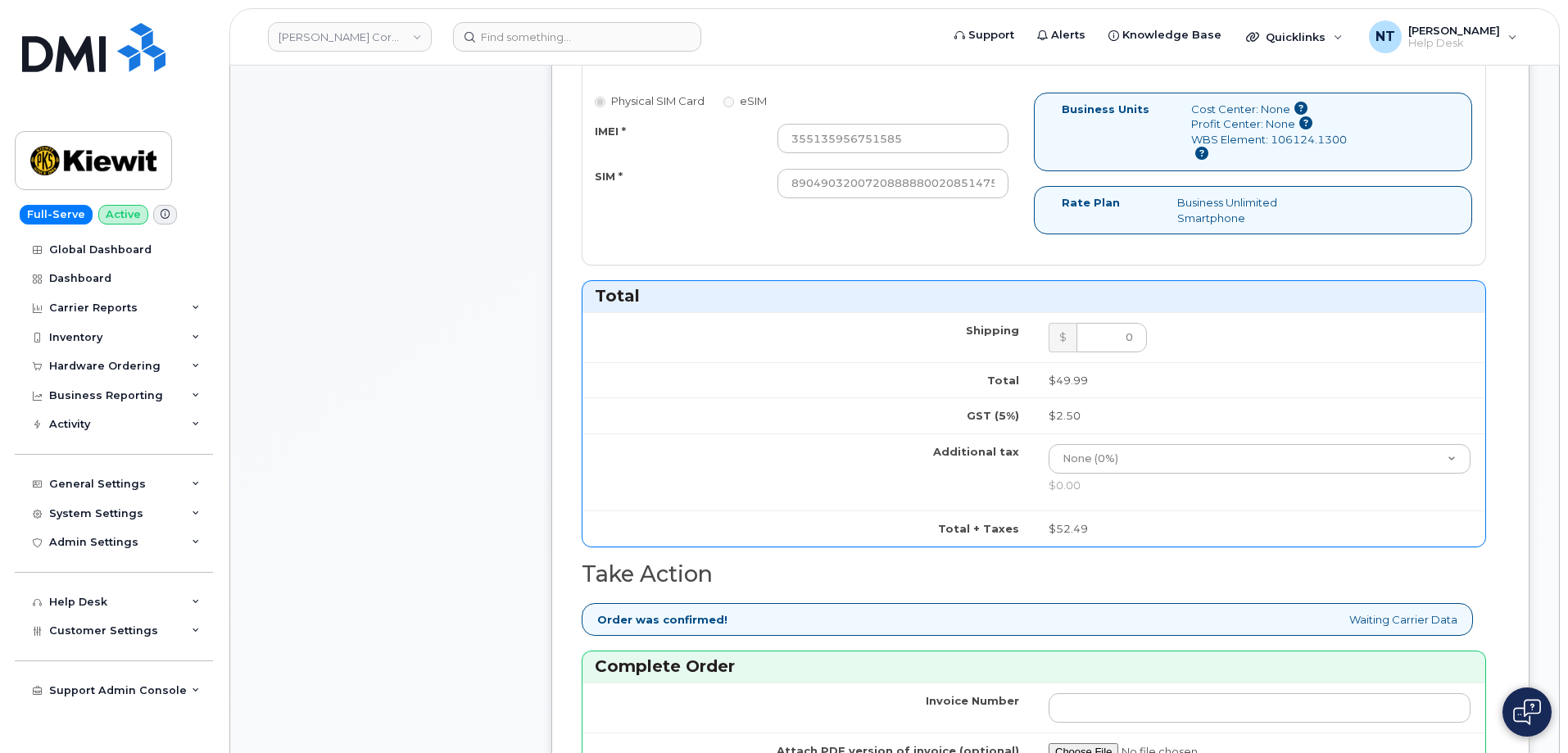
scroll to position [328, 0]
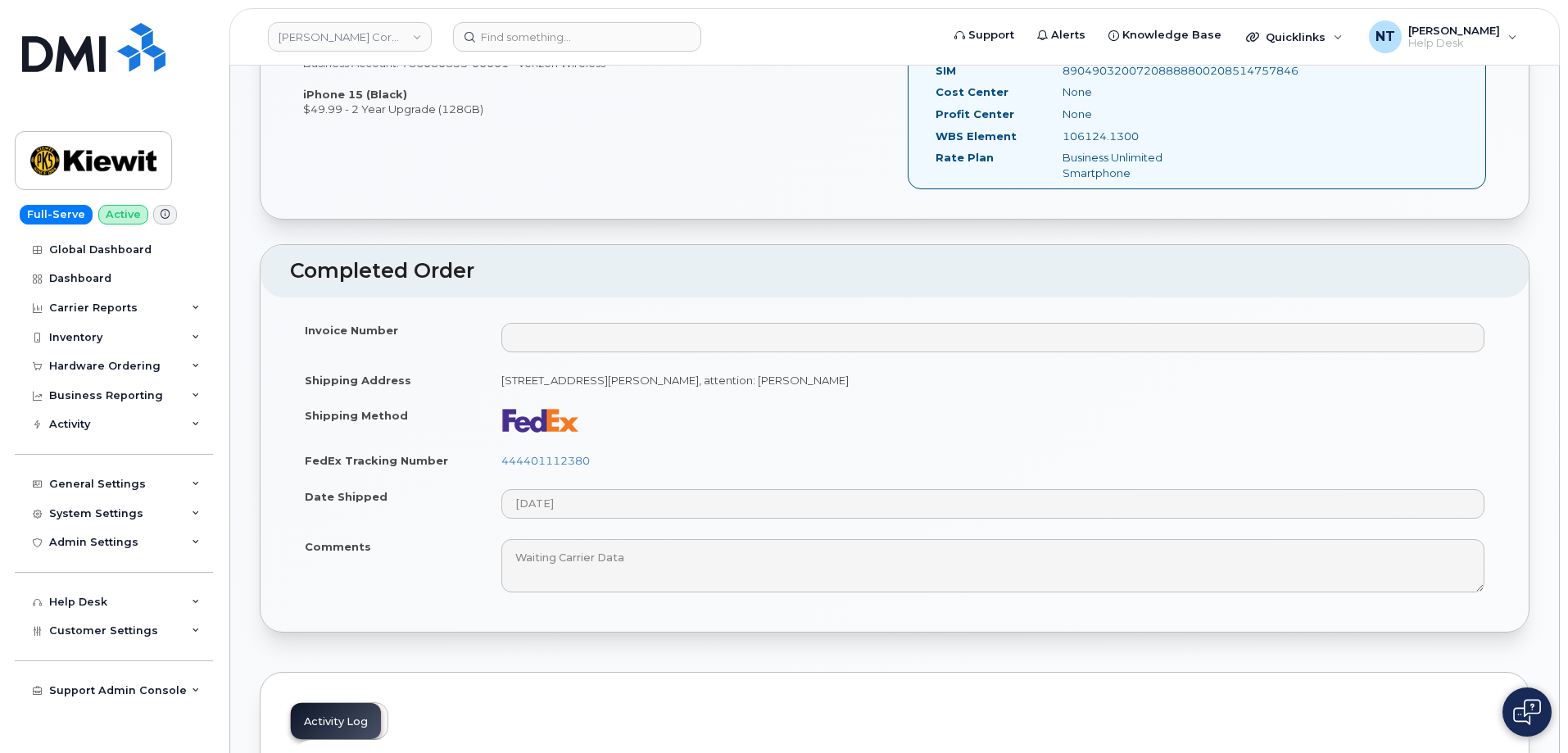
scroll to position [819, 0]
